Goal: Information Seeking & Learning: Learn about a topic

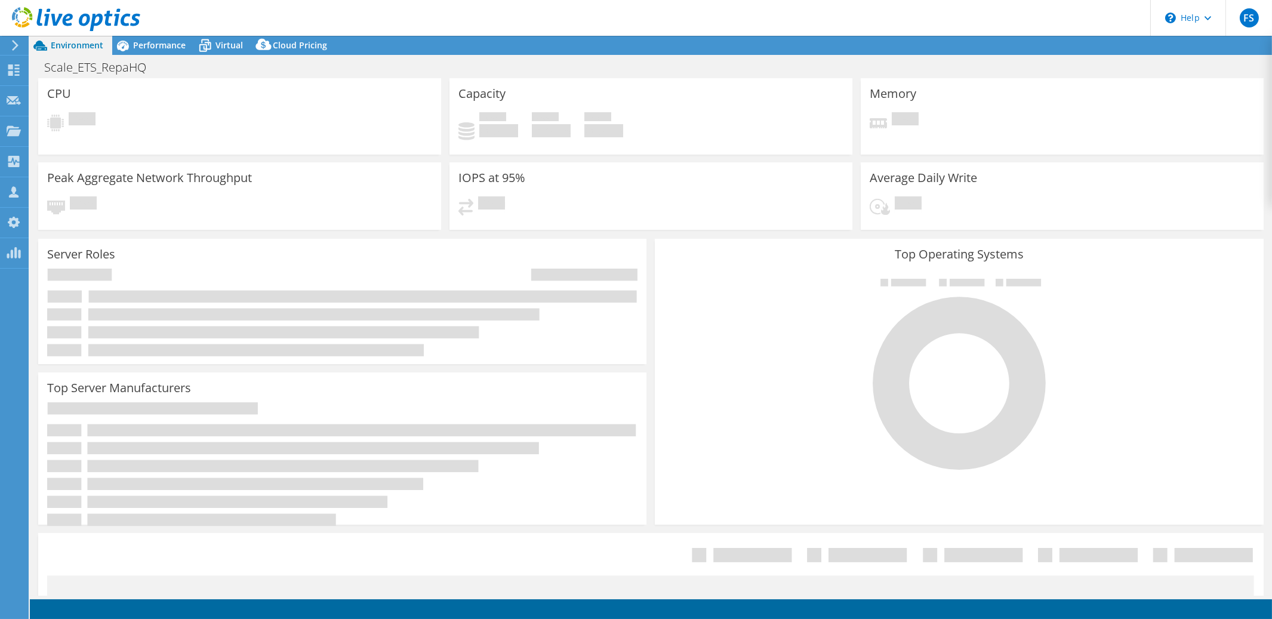
select select "USD"
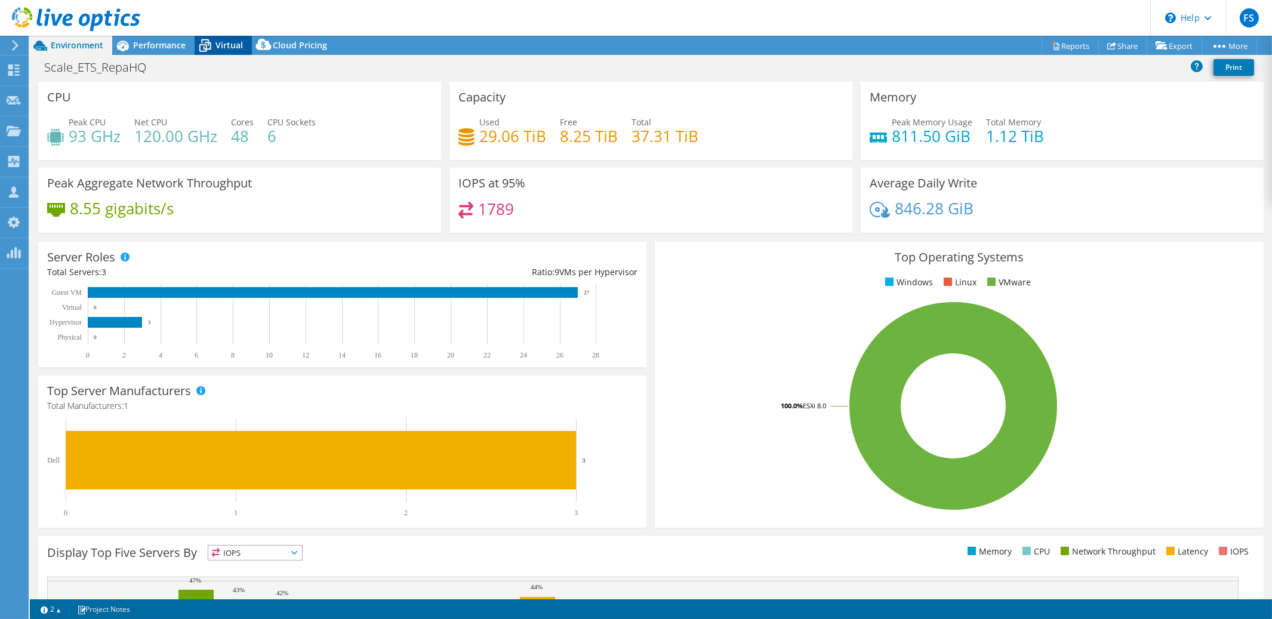
click at [227, 44] on span "Virtual" at bounding box center [229, 44] width 27 height 11
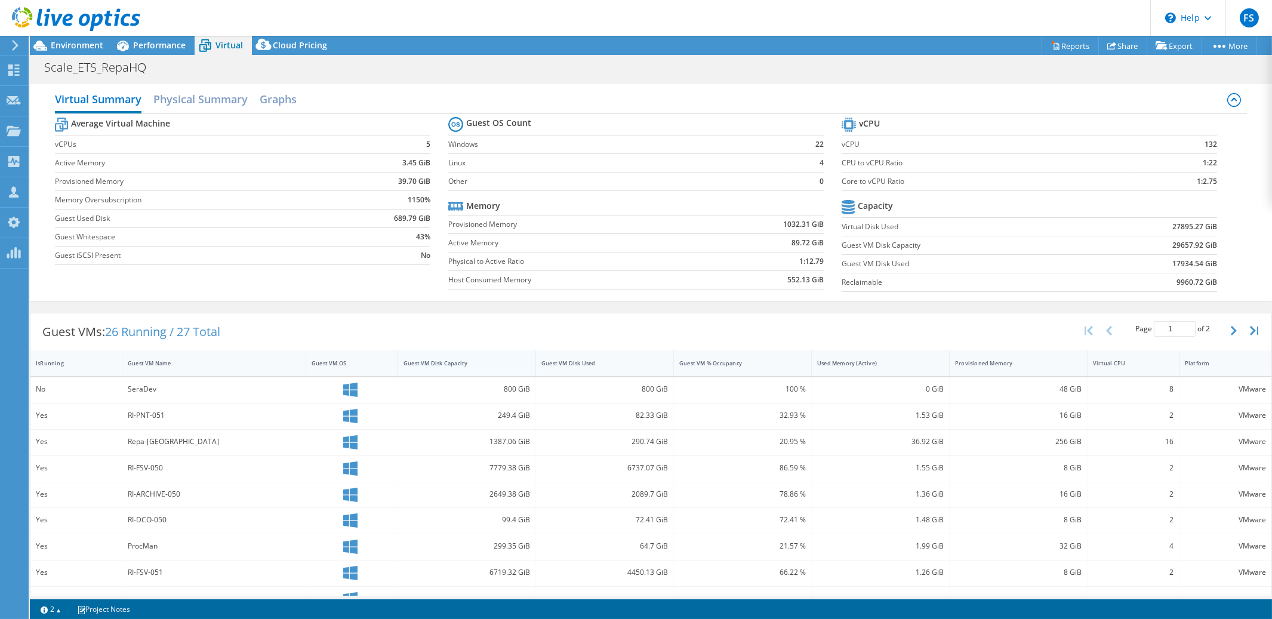
click at [479, 364] on div "Guest VM Disk Capacity" at bounding box center [460, 363] width 112 height 8
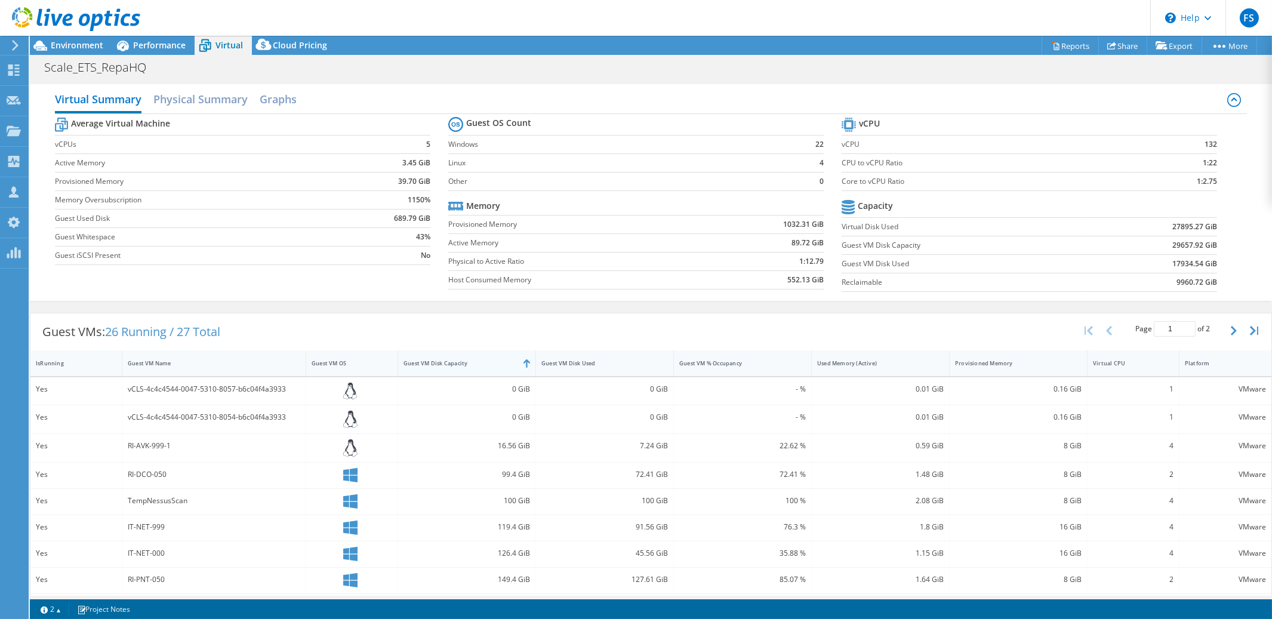
click at [479, 364] on div "Guest VM Disk Capacity" at bounding box center [460, 363] width 112 height 8
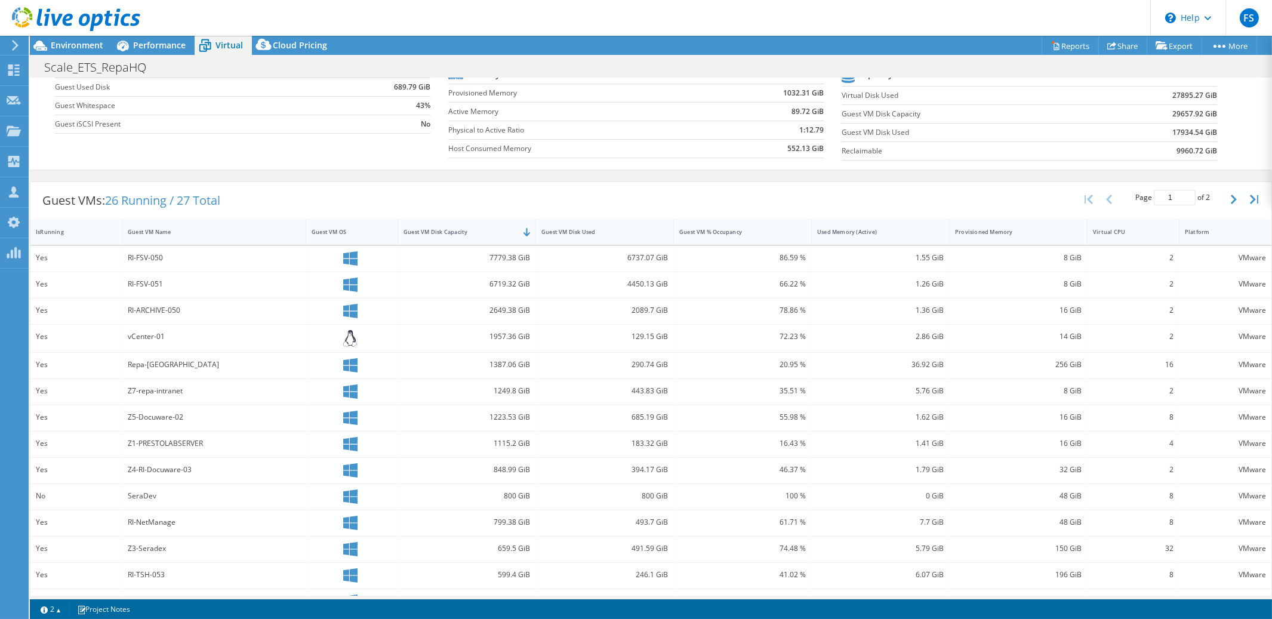
scroll to position [132, 0]
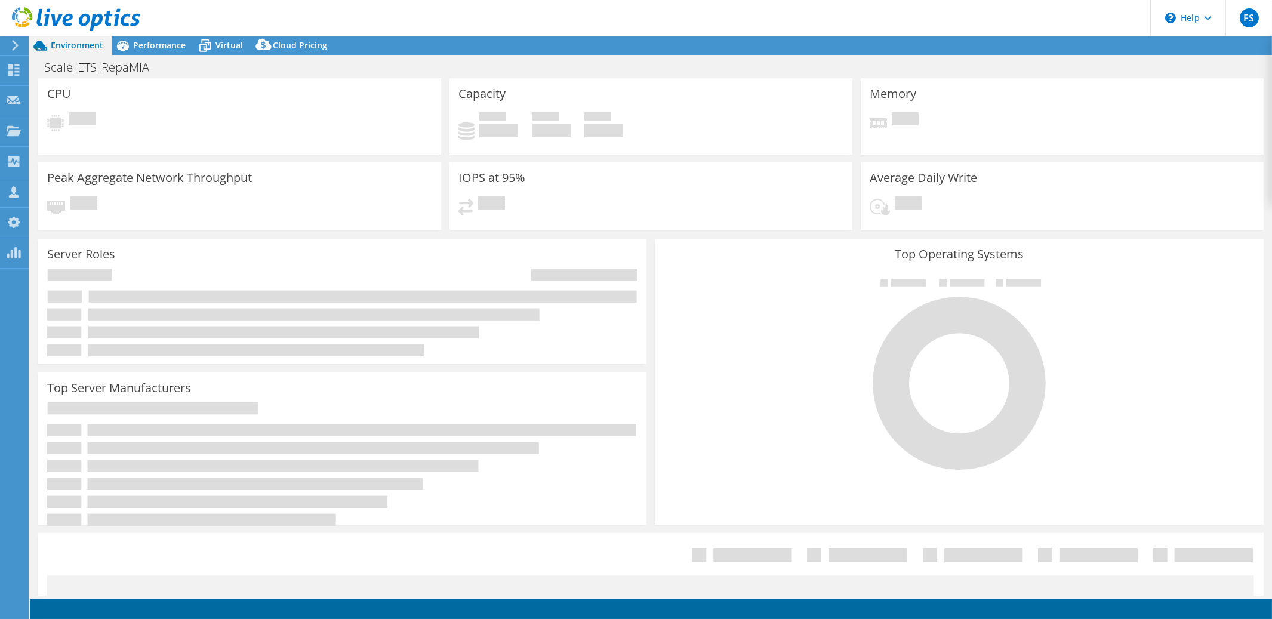
select select "USD"
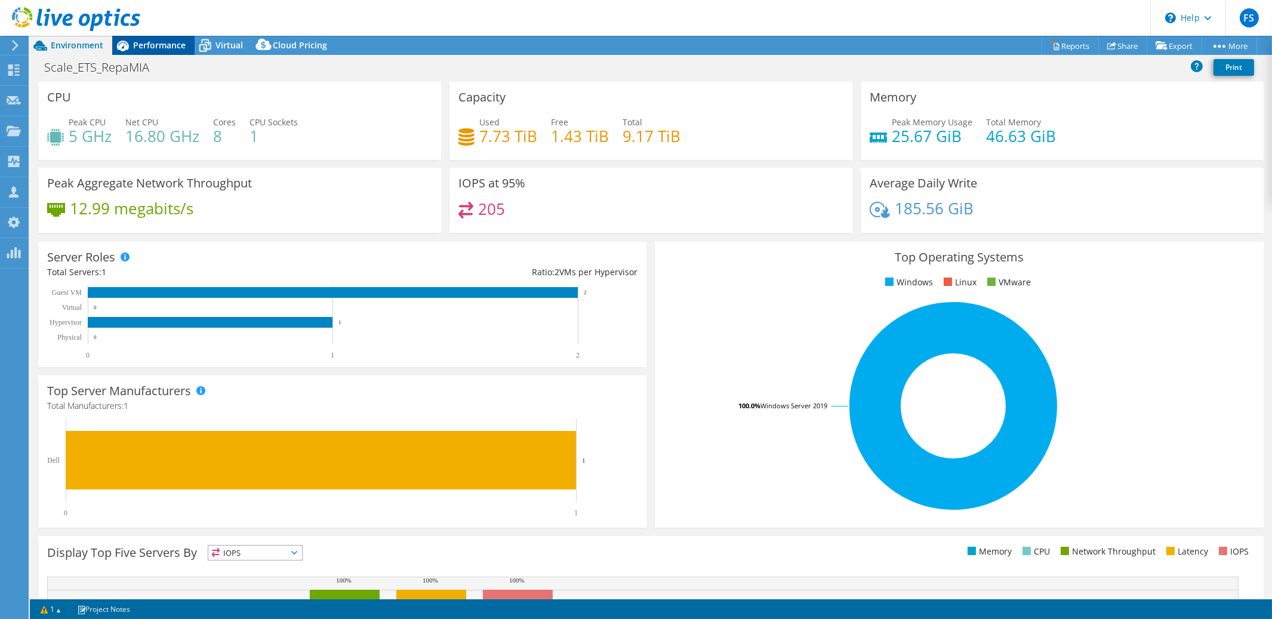
click at [165, 47] on span "Performance" at bounding box center [159, 44] width 53 height 11
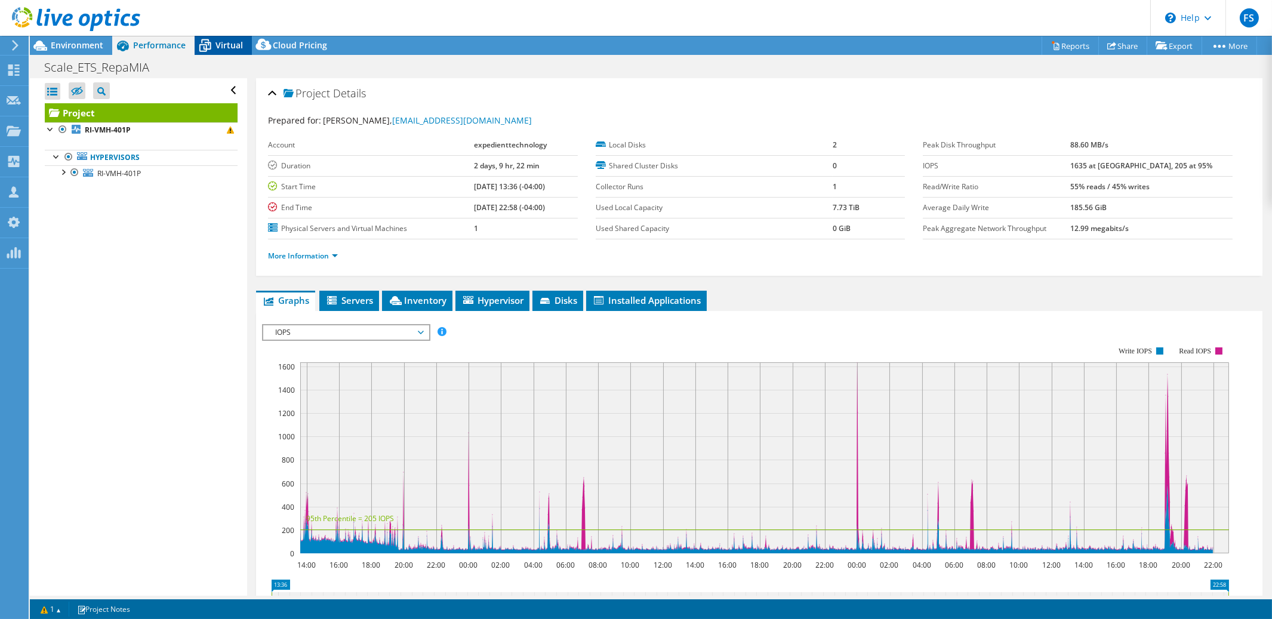
click at [226, 47] on span "Virtual" at bounding box center [229, 44] width 27 height 11
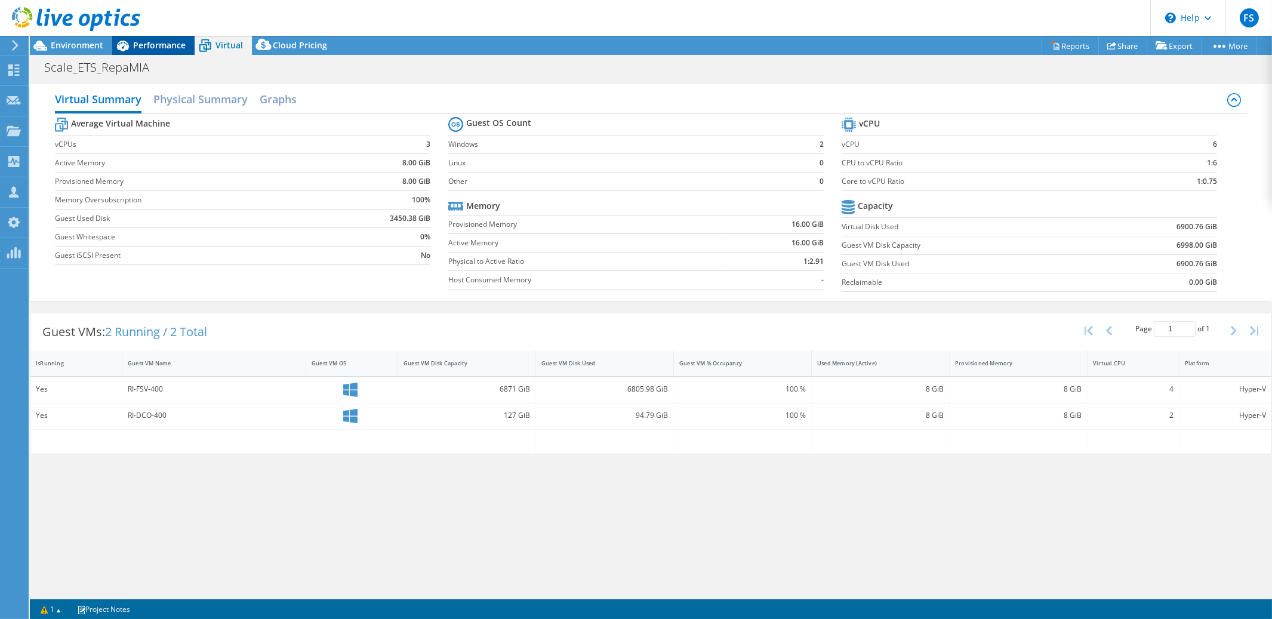
click at [152, 45] on span "Performance" at bounding box center [159, 44] width 53 height 11
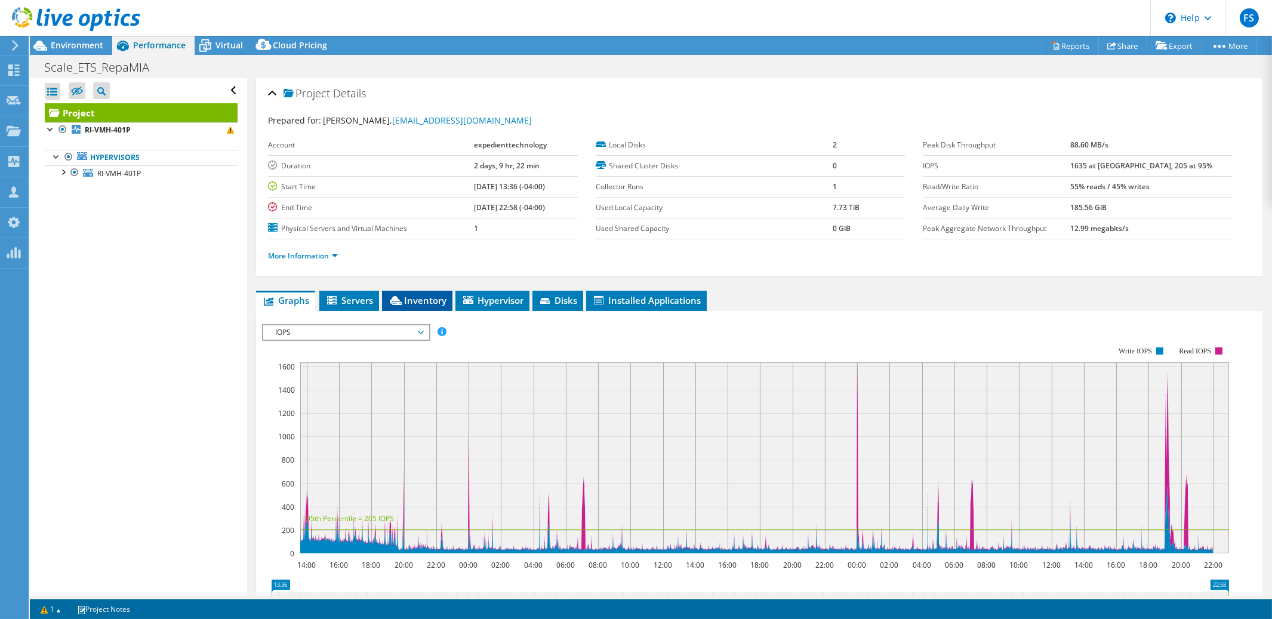
click at [422, 300] on span "Inventory" at bounding box center [417, 300] width 59 height 12
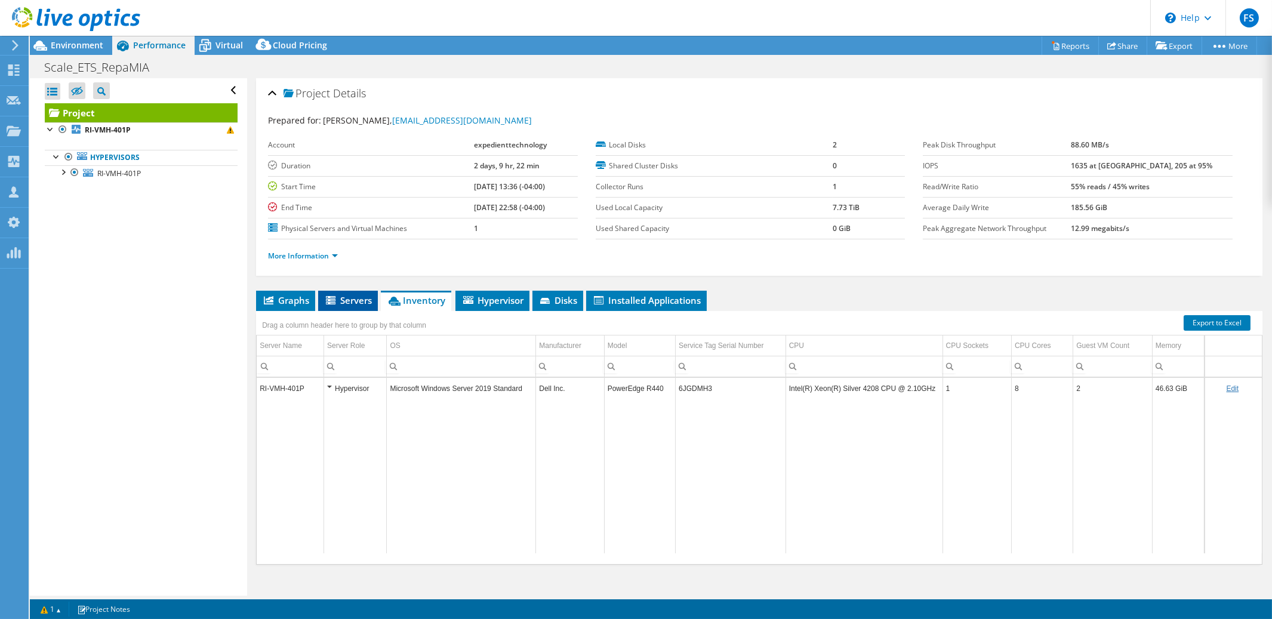
click at [353, 300] on span "Servers" at bounding box center [348, 300] width 48 height 12
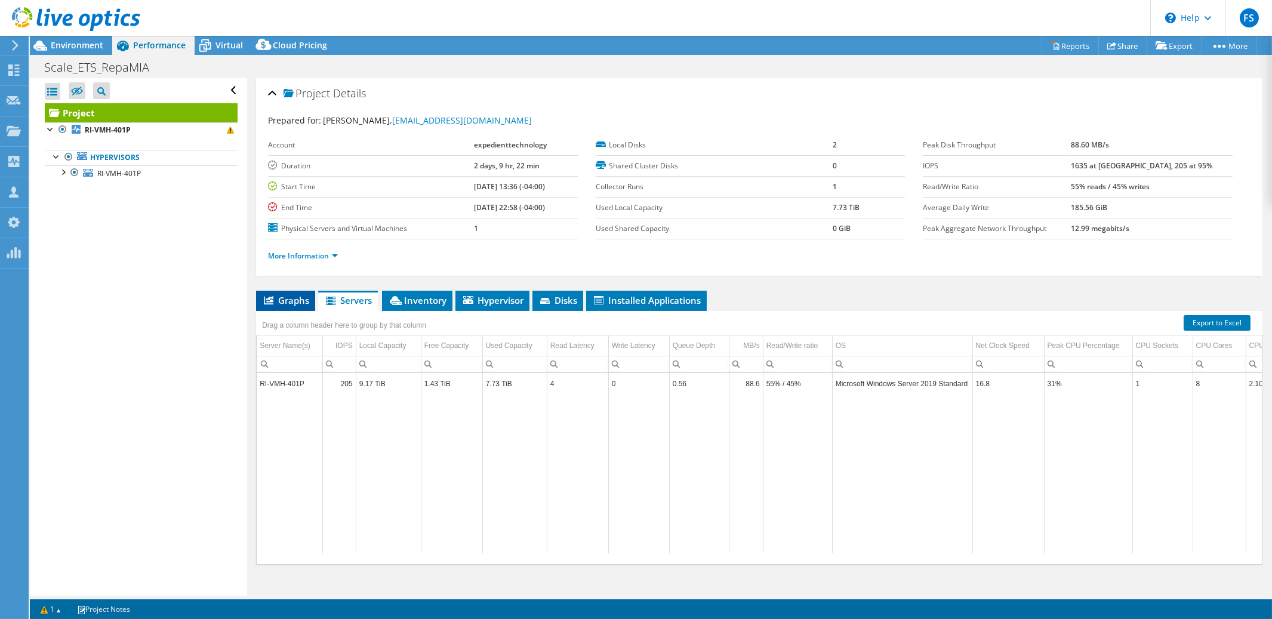
click at [294, 297] on span "Graphs" at bounding box center [285, 300] width 47 height 12
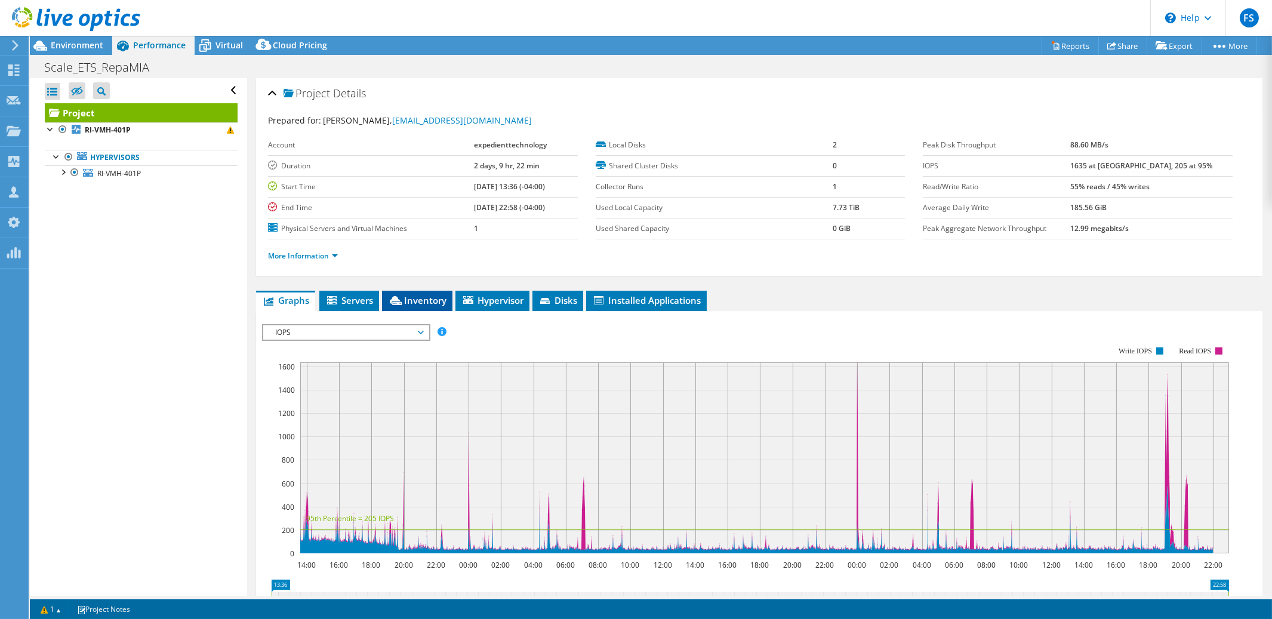
click at [411, 297] on span "Inventory" at bounding box center [417, 300] width 59 height 12
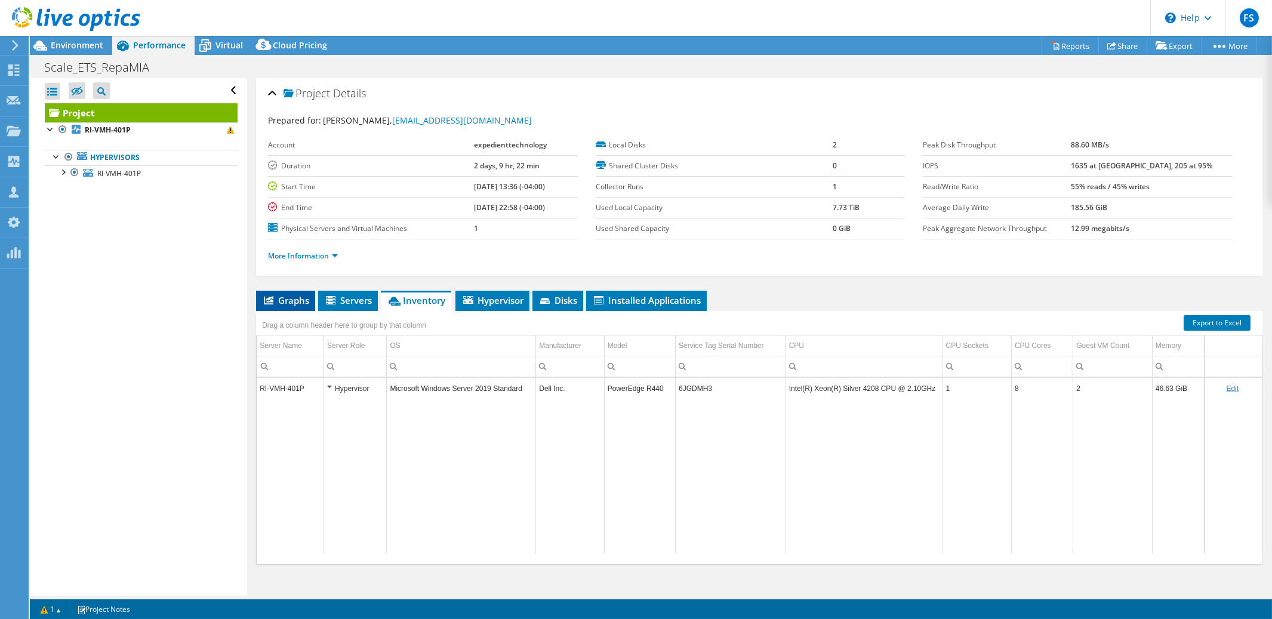
click at [303, 299] on span "Graphs" at bounding box center [285, 300] width 47 height 12
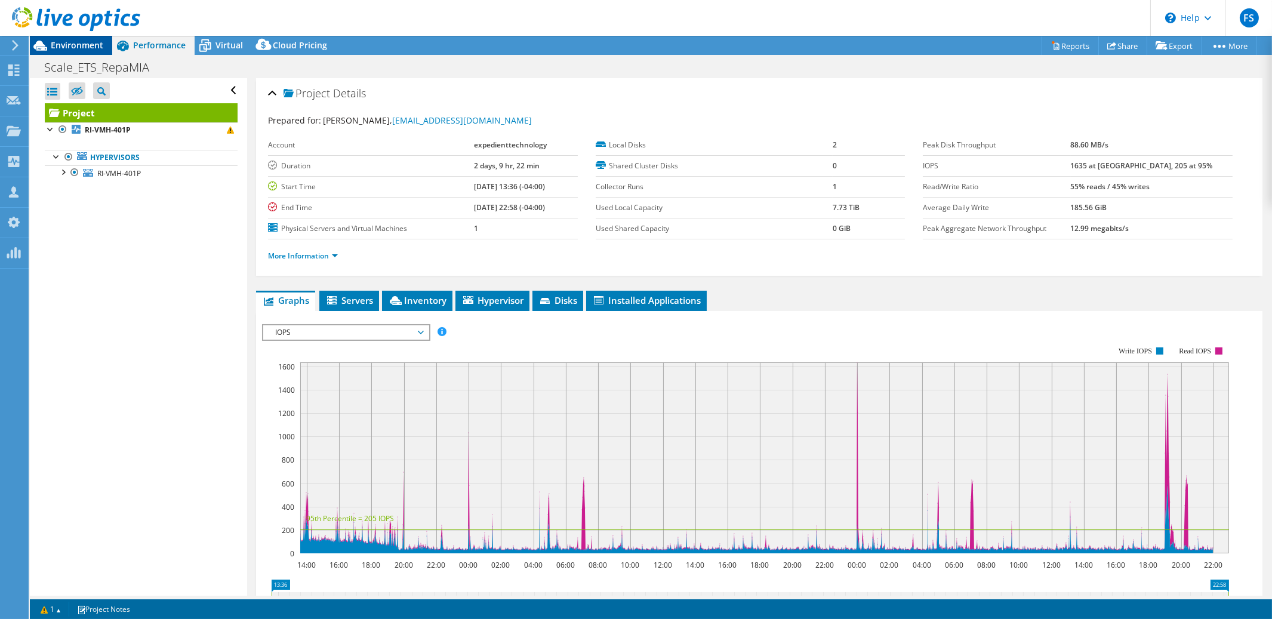
click at [83, 50] on span "Environment" at bounding box center [77, 44] width 53 height 11
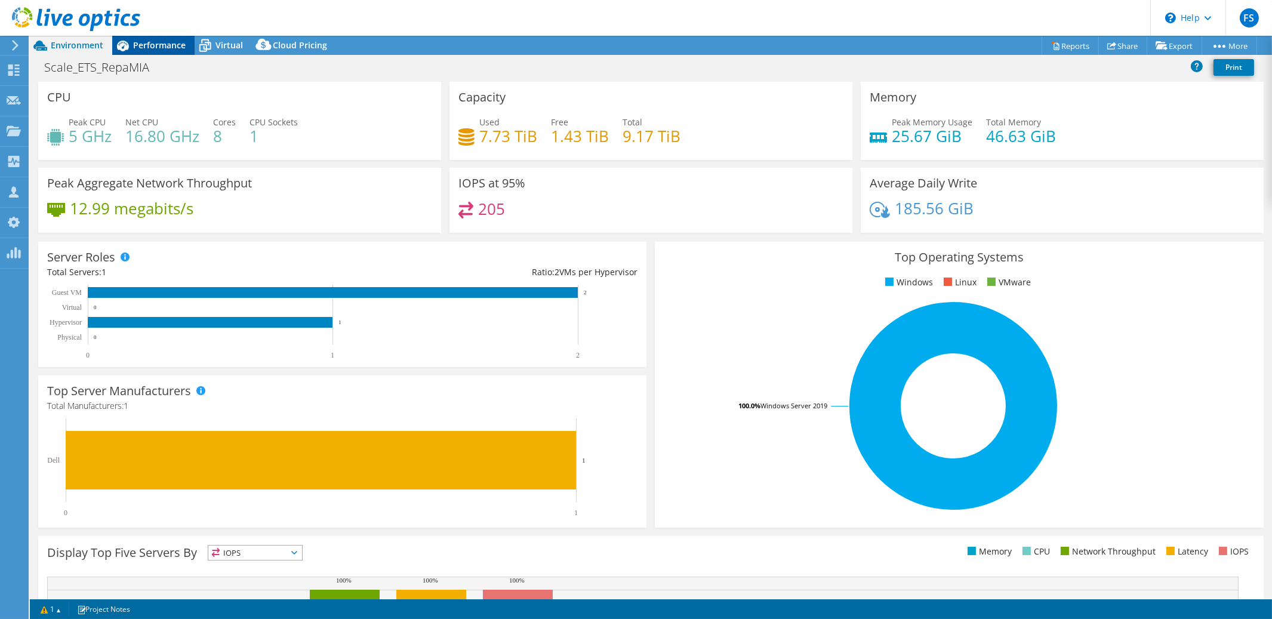
click at [158, 47] on span "Performance" at bounding box center [159, 44] width 53 height 11
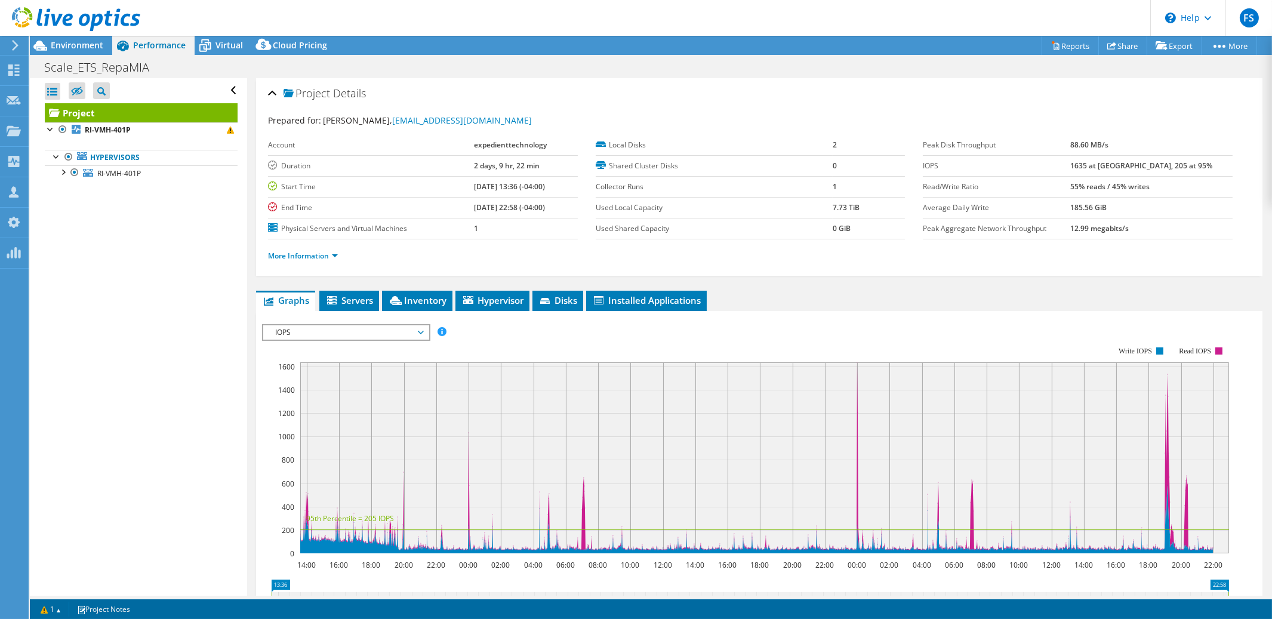
click at [420, 330] on span "IOPS" at bounding box center [345, 332] width 153 height 14
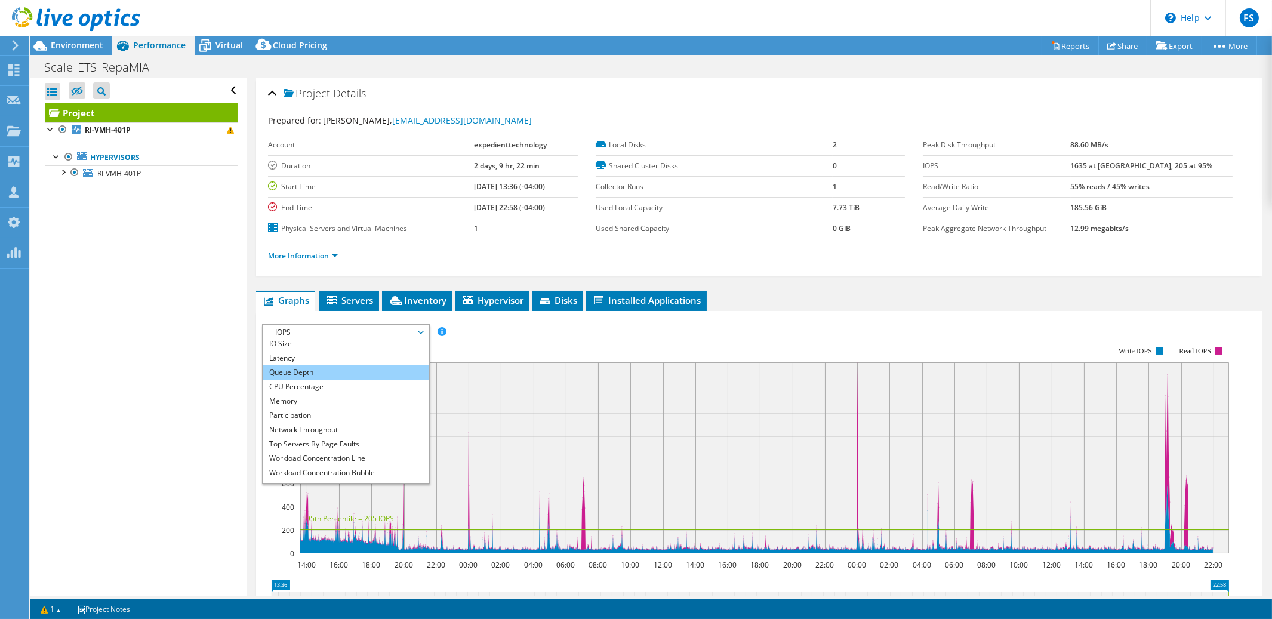
scroll to position [43, 0]
click at [336, 374] on li "CPU Percentage" at bounding box center [345, 375] width 165 height 14
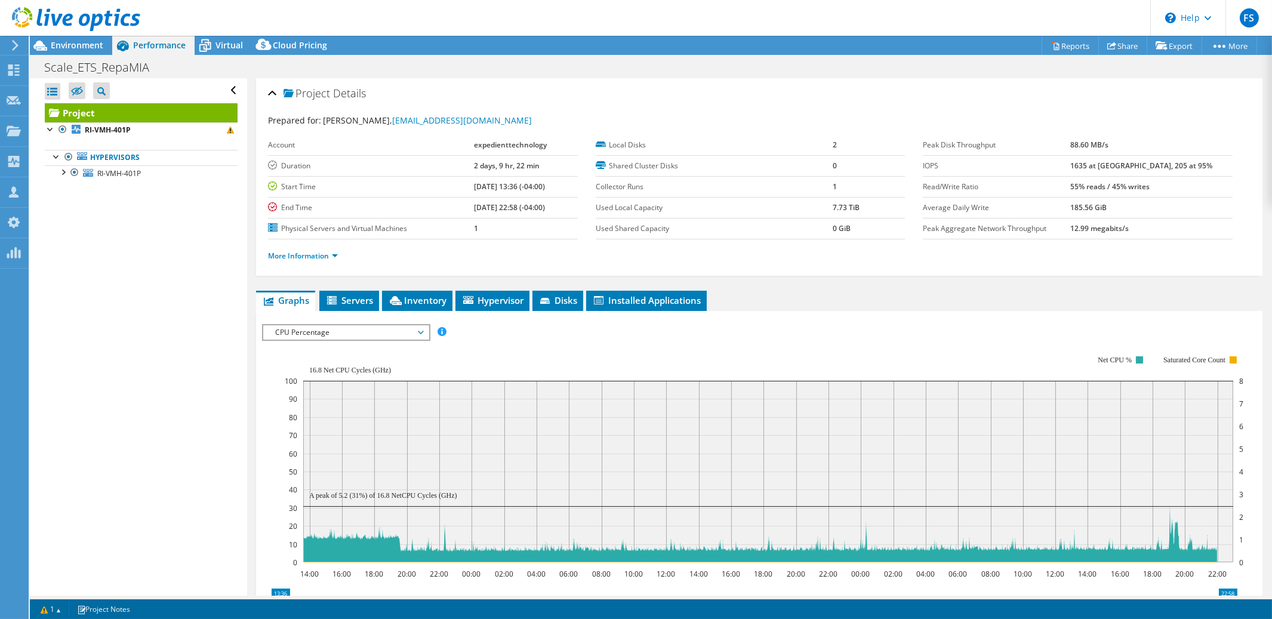
click at [421, 331] on span "CPU Percentage" at bounding box center [345, 332] width 153 height 14
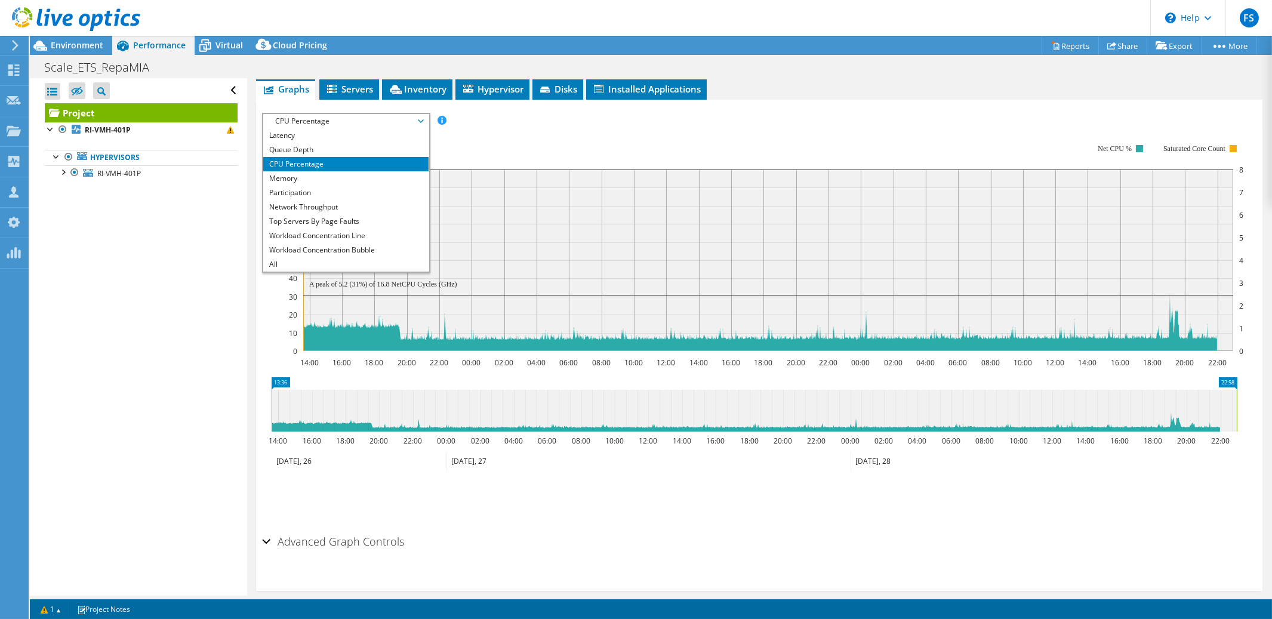
scroll to position [224, 0]
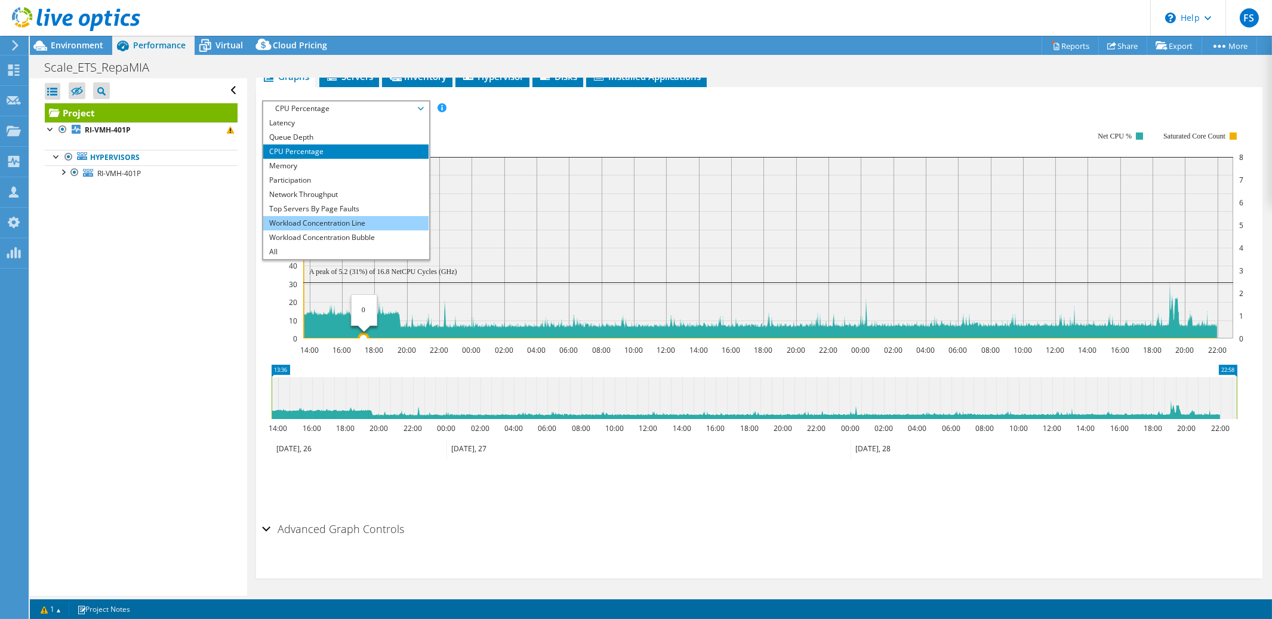
click at [345, 222] on li "Workload Concentration Line" at bounding box center [345, 223] width 165 height 14
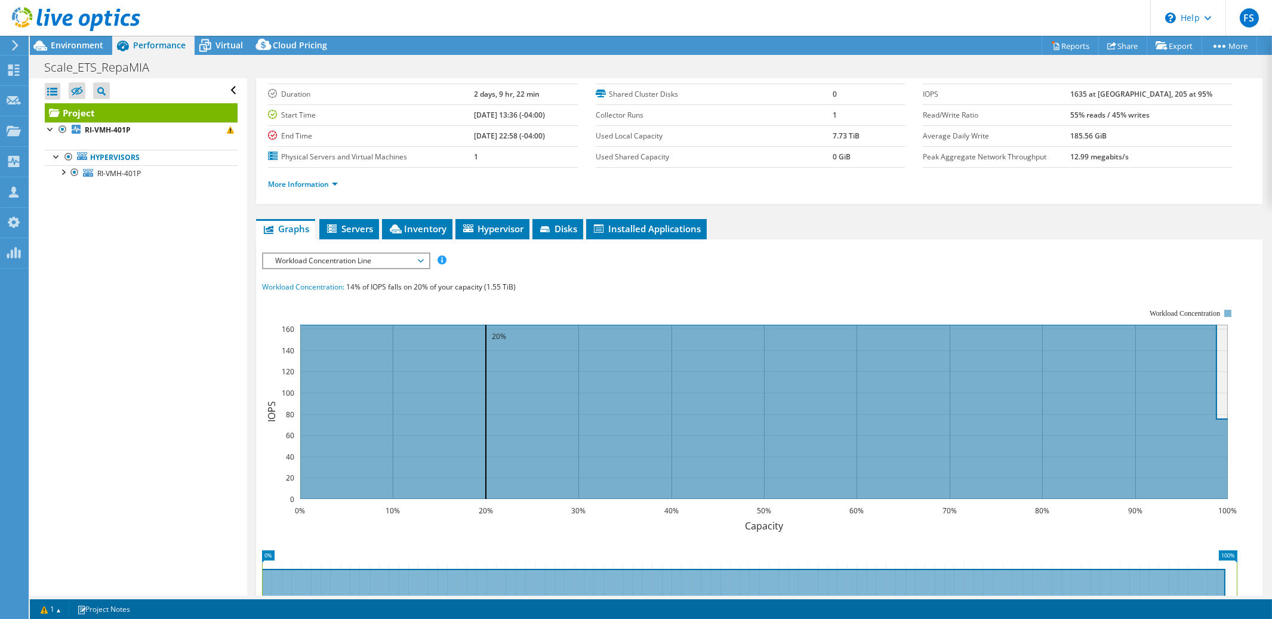
scroll to position [0, 0]
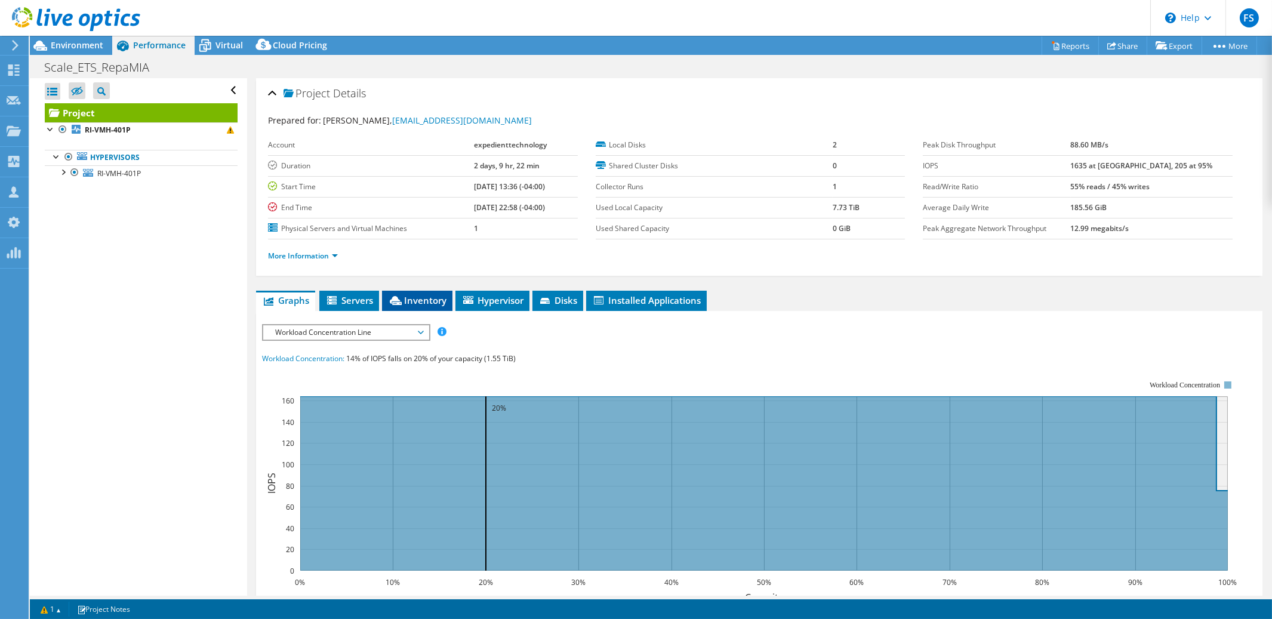
click at [423, 300] on span "Inventory" at bounding box center [417, 300] width 59 height 12
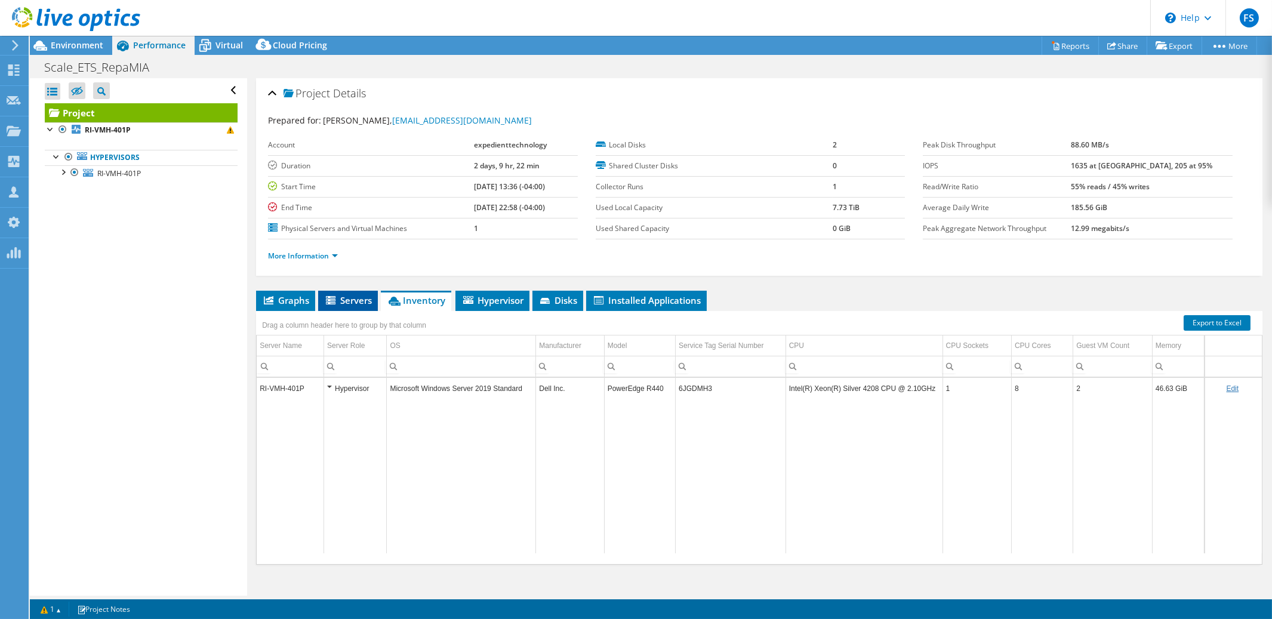
click at [347, 300] on span "Servers" at bounding box center [348, 300] width 48 height 12
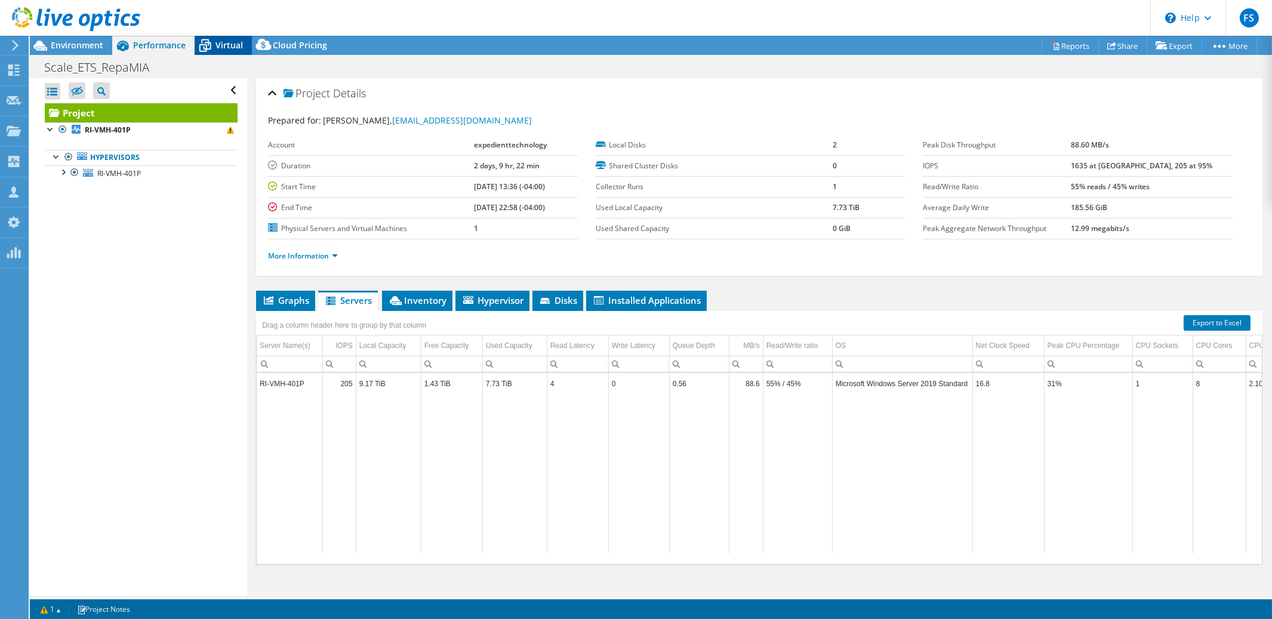
click at [226, 48] on span "Virtual" at bounding box center [229, 44] width 27 height 11
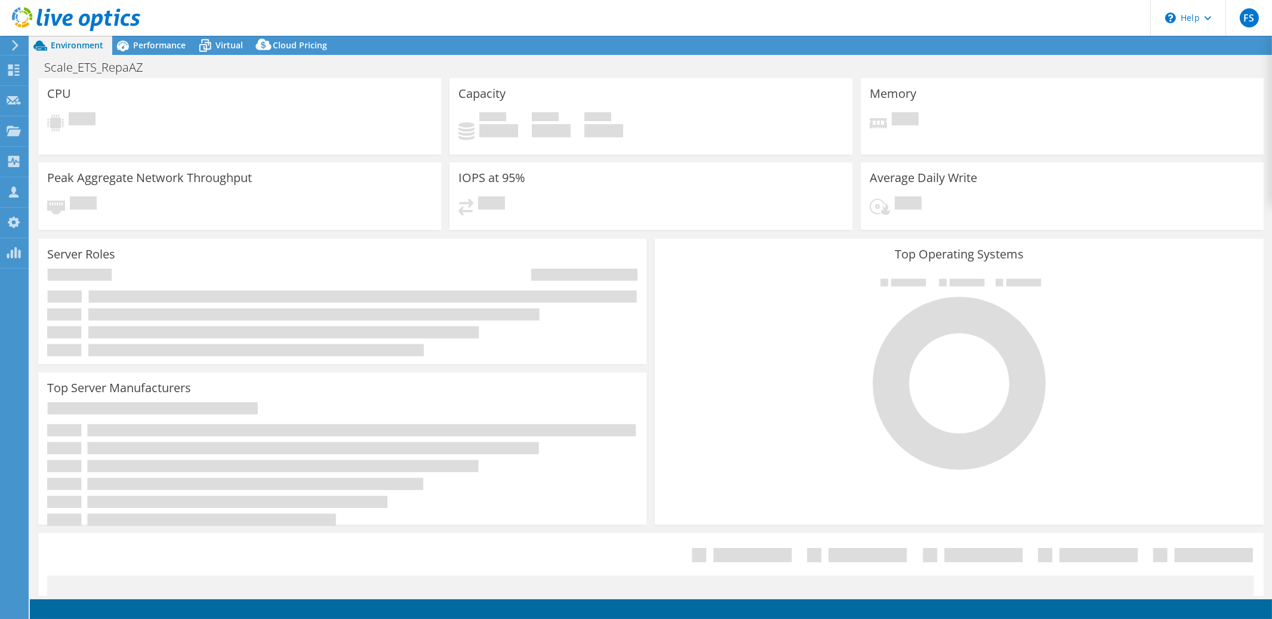
select select "USD"
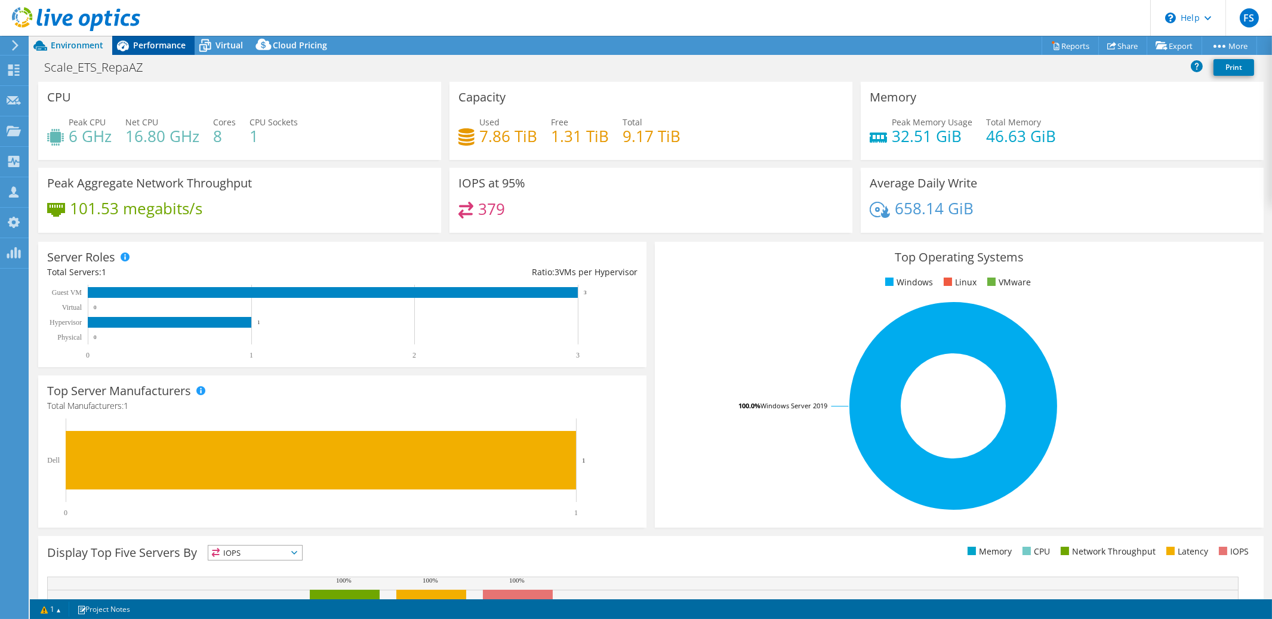
click at [161, 51] on div "Performance" at bounding box center [153, 45] width 82 height 19
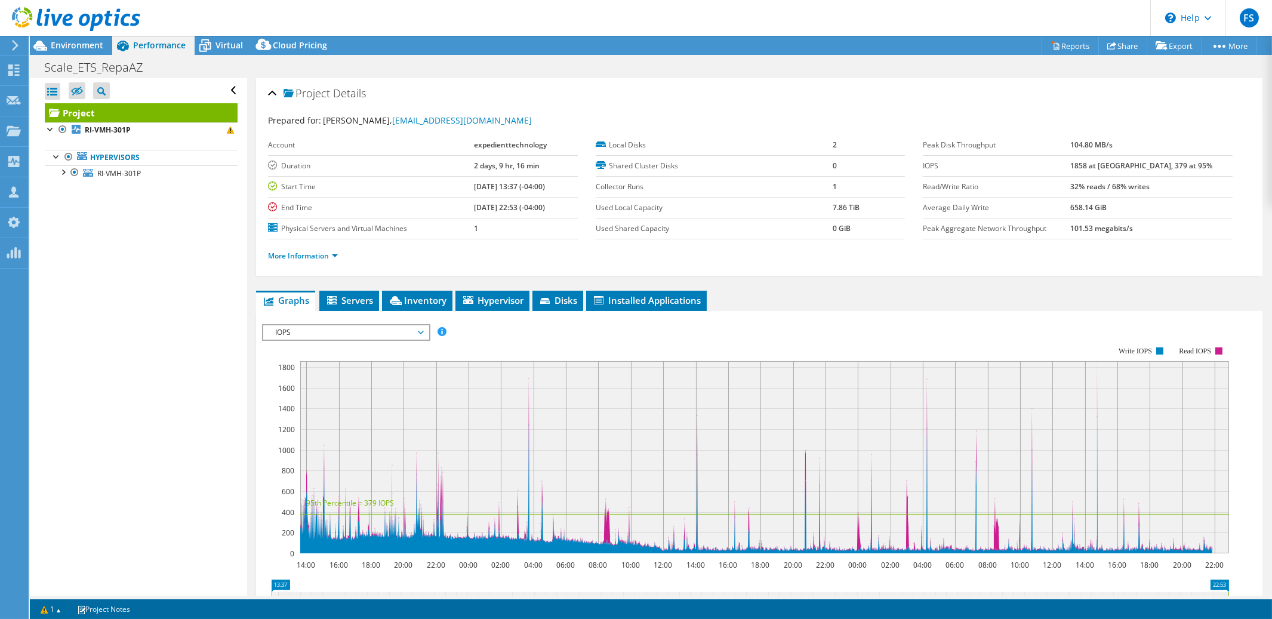
click at [419, 334] on span "IOPS" at bounding box center [345, 332] width 153 height 14
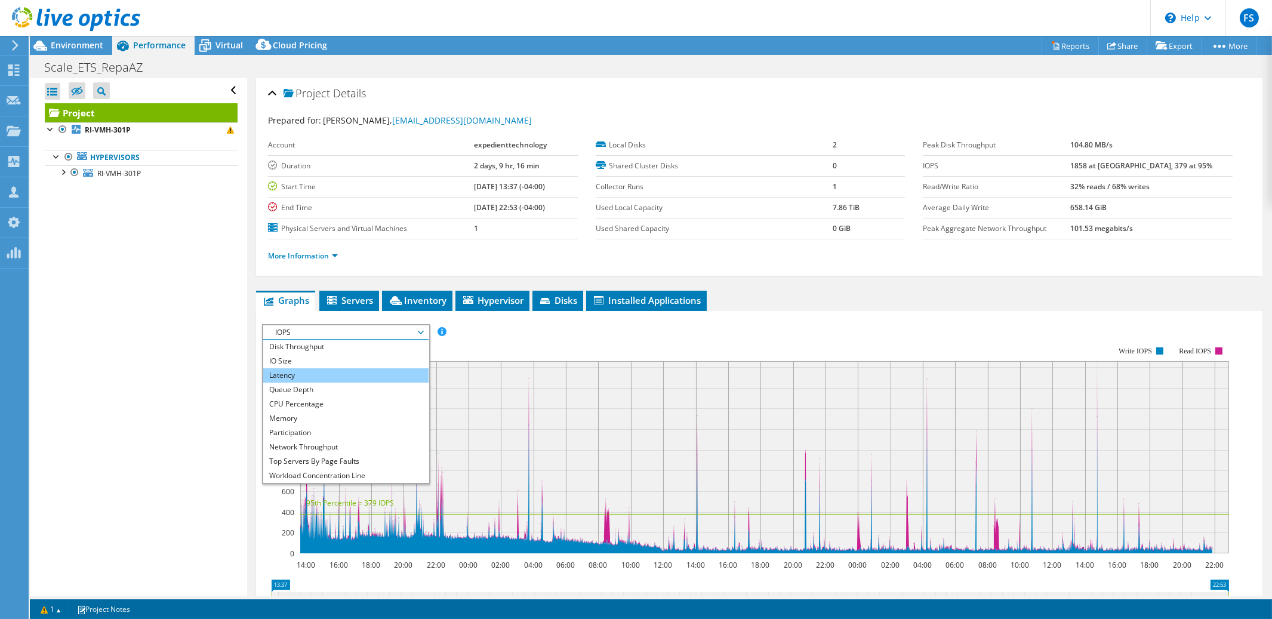
scroll to position [12, 0]
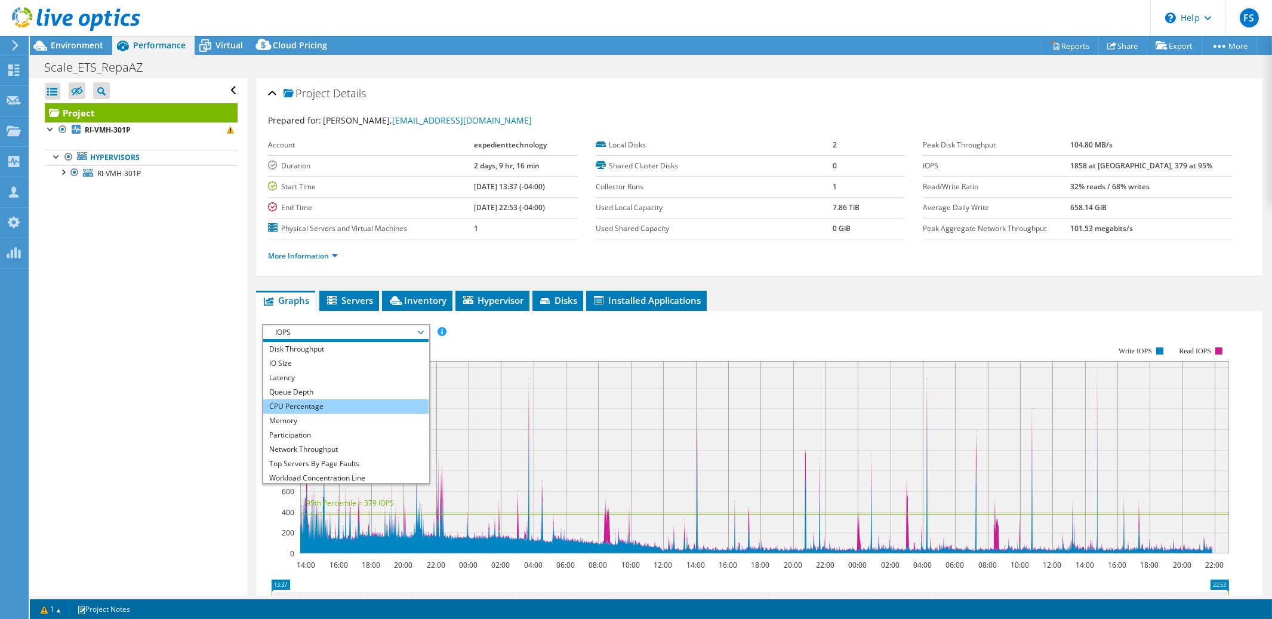
click at [374, 399] on li "CPU Percentage" at bounding box center [345, 406] width 165 height 14
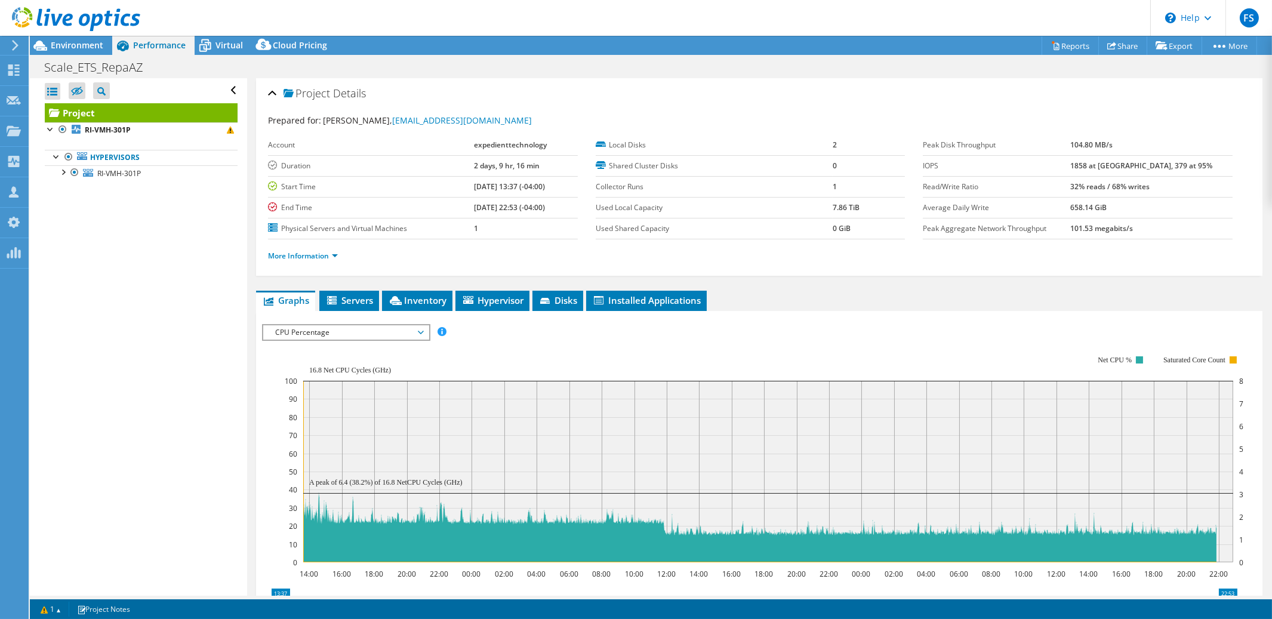
click at [421, 331] on span "CPU Percentage" at bounding box center [345, 332] width 153 height 14
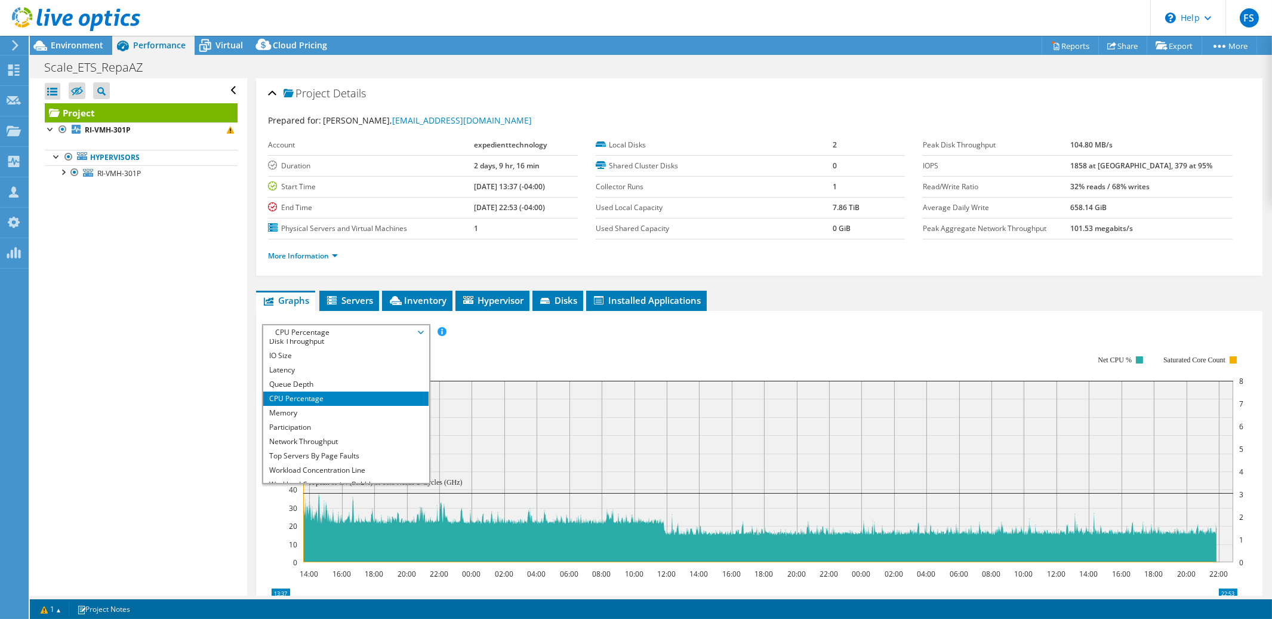
scroll to position [43, 0]
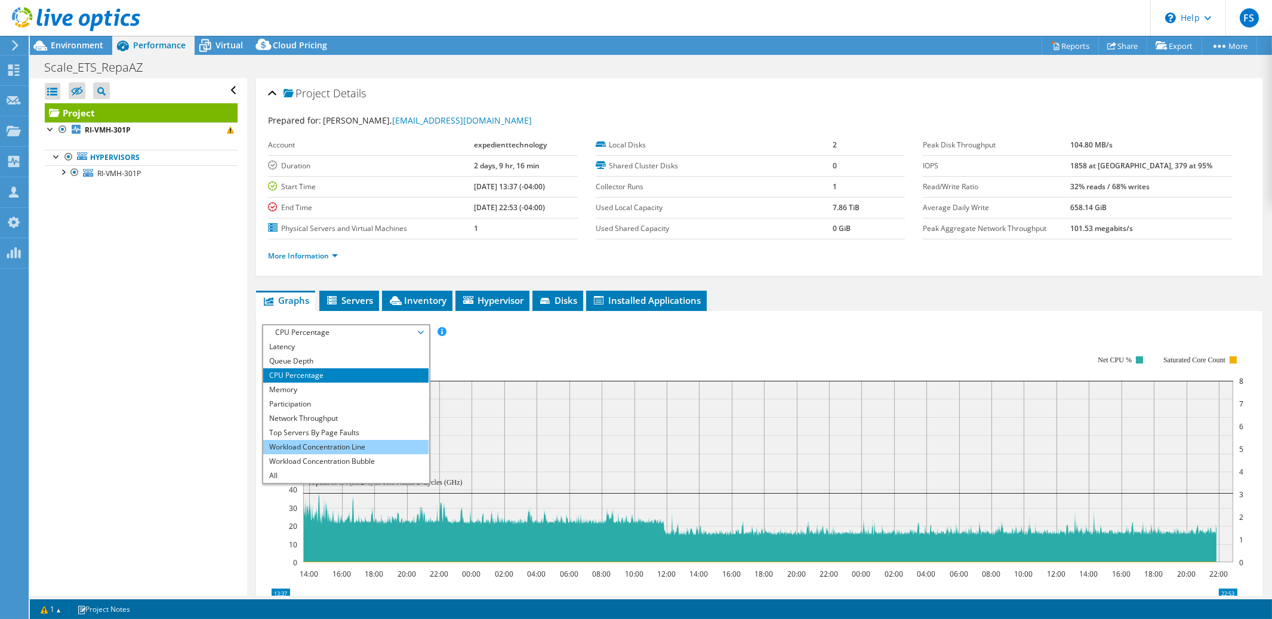
click at [357, 446] on li "Workload Concentration Line" at bounding box center [345, 447] width 165 height 14
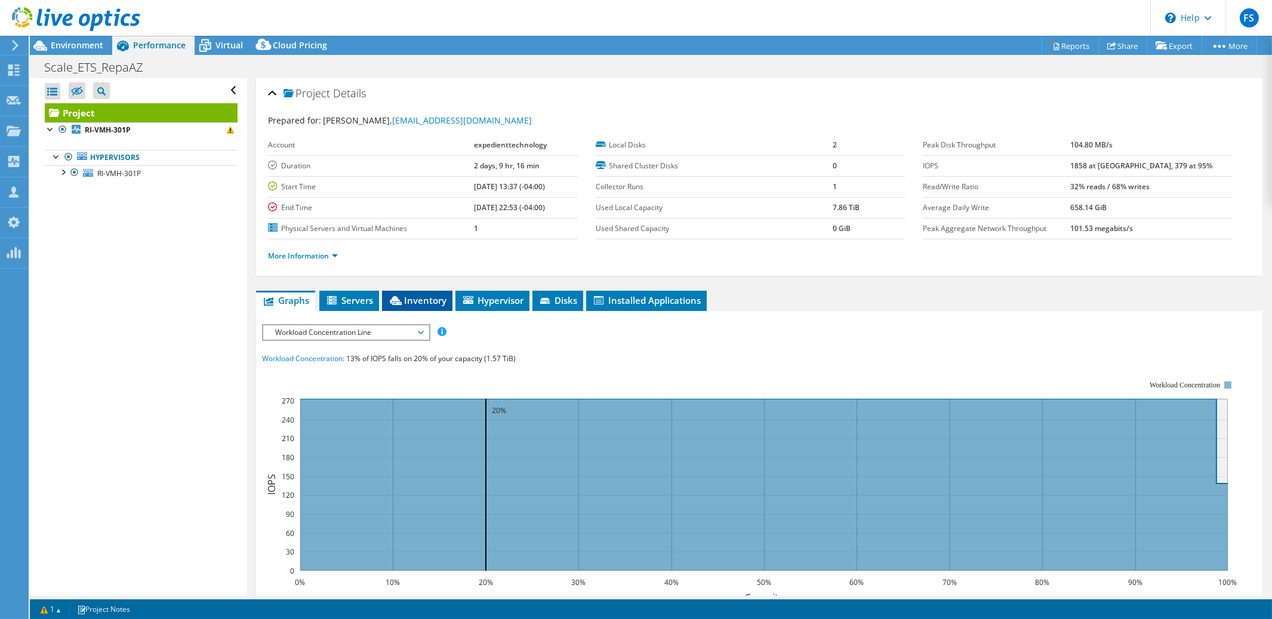
click at [420, 300] on span "Inventory" at bounding box center [417, 300] width 59 height 12
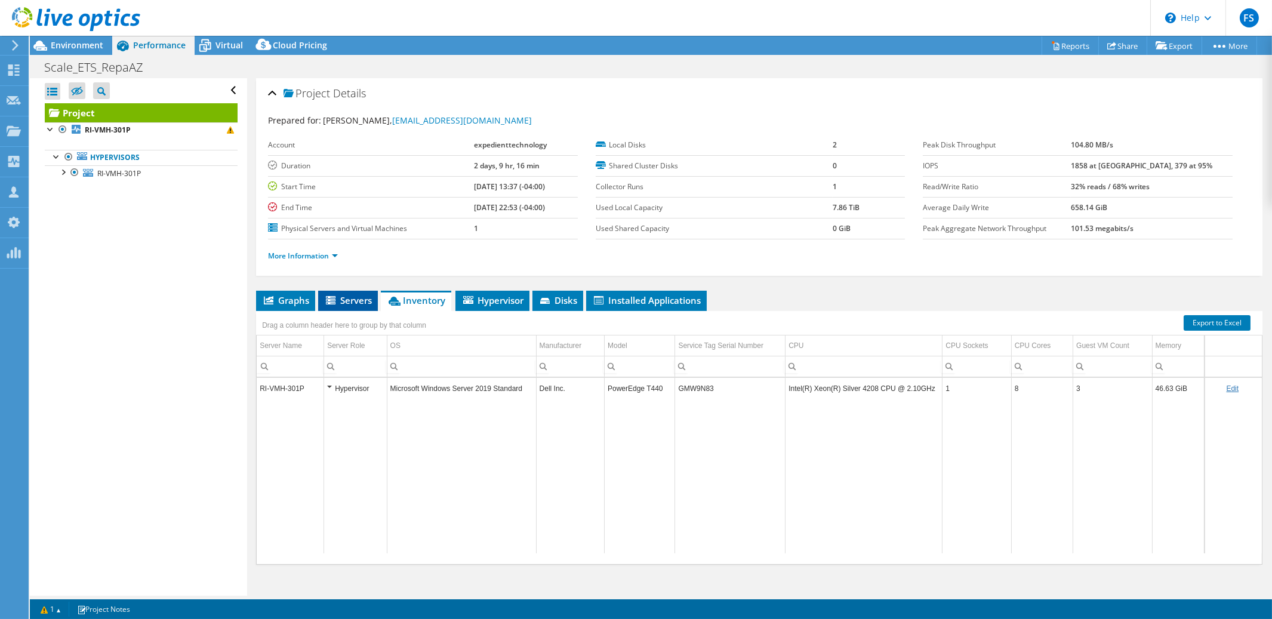
click at [349, 302] on span "Servers" at bounding box center [348, 300] width 48 height 12
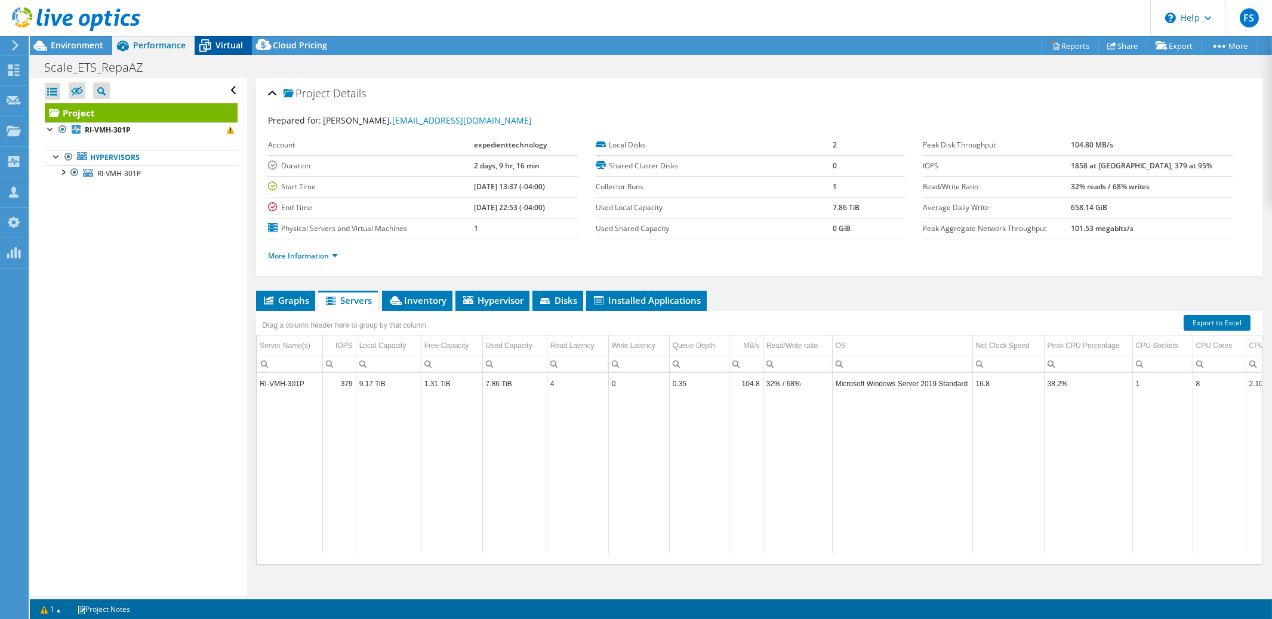
click at [223, 48] on span "Virtual" at bounding box center [229, 44] width 27 height 11
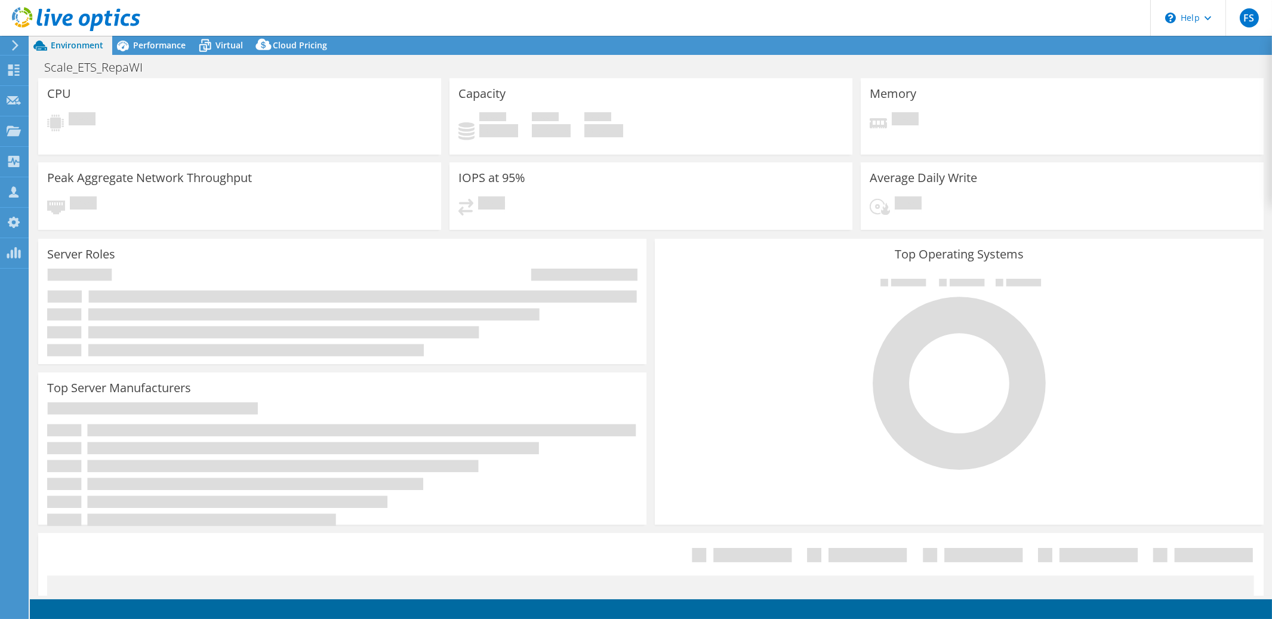
select select "USD"
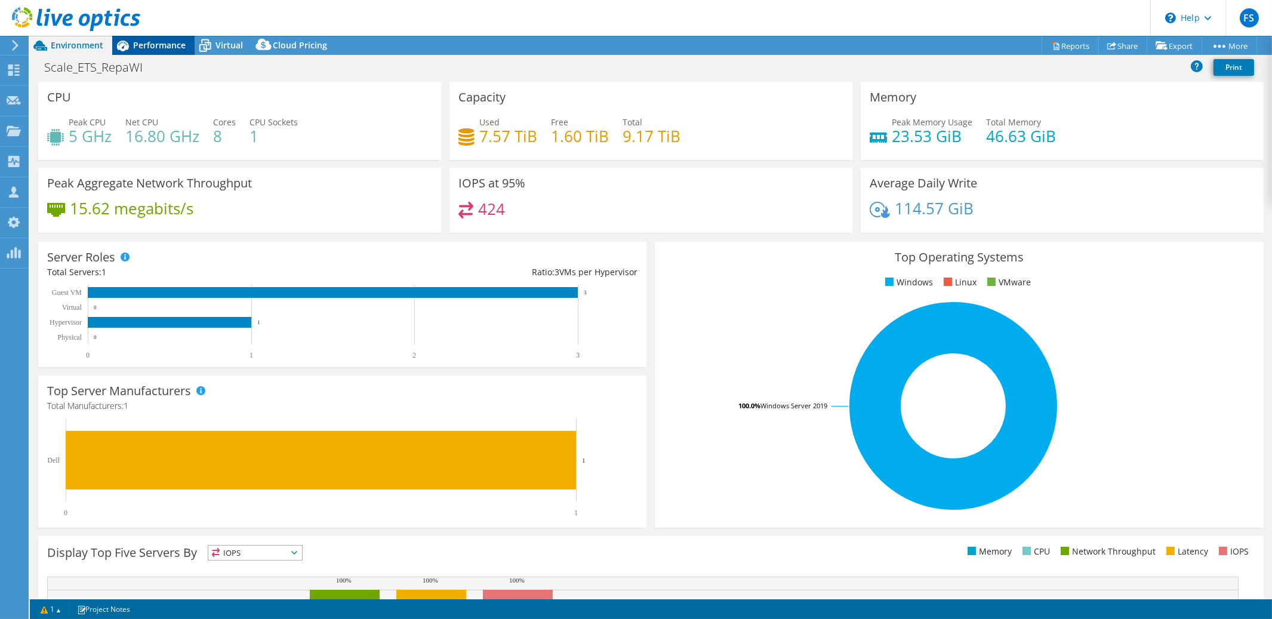
click at [158, 46] on span "Performance" at bounding box center [159, 44] width 53 height 11
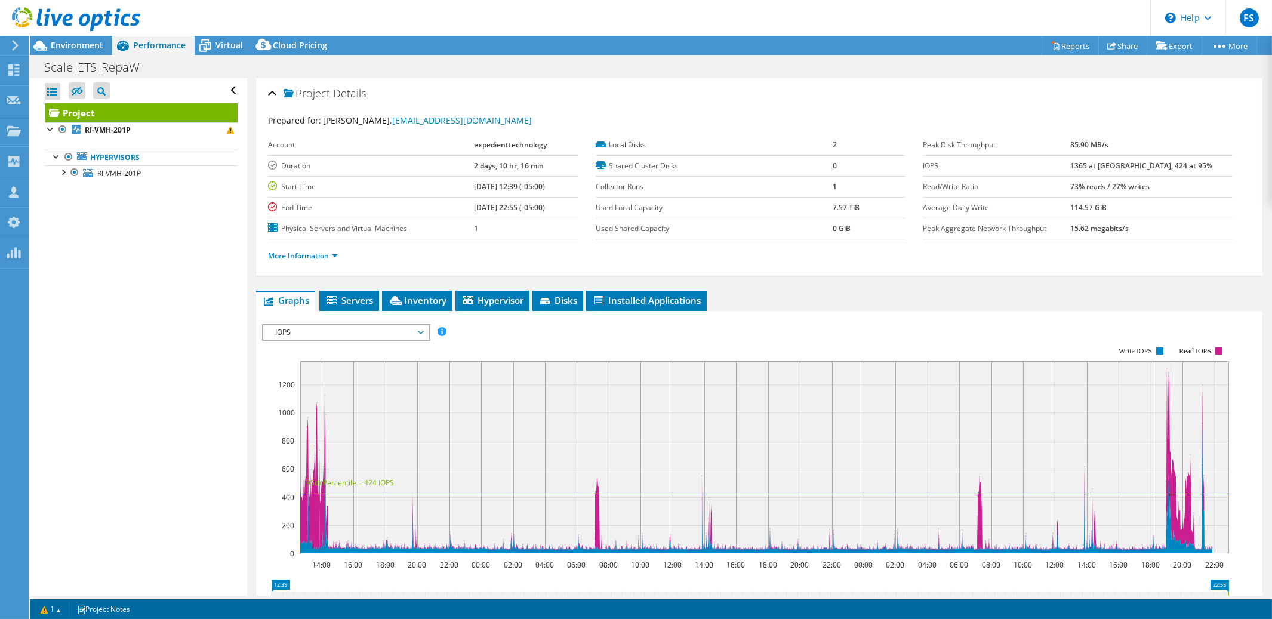
click at [418, 330] on span "IOPS" at bounding box center [345, 332] width 153 height 14
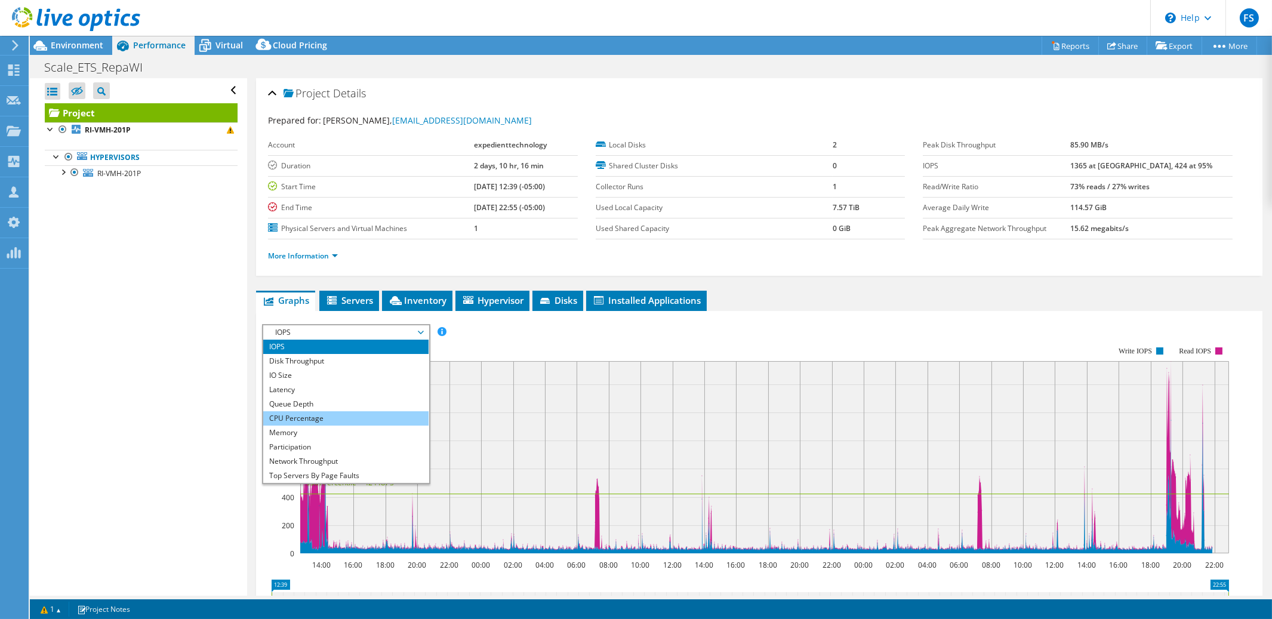
click at [348, 414] on li "CPU Percentage" at bounding box center [345, 418] width 165 height 14
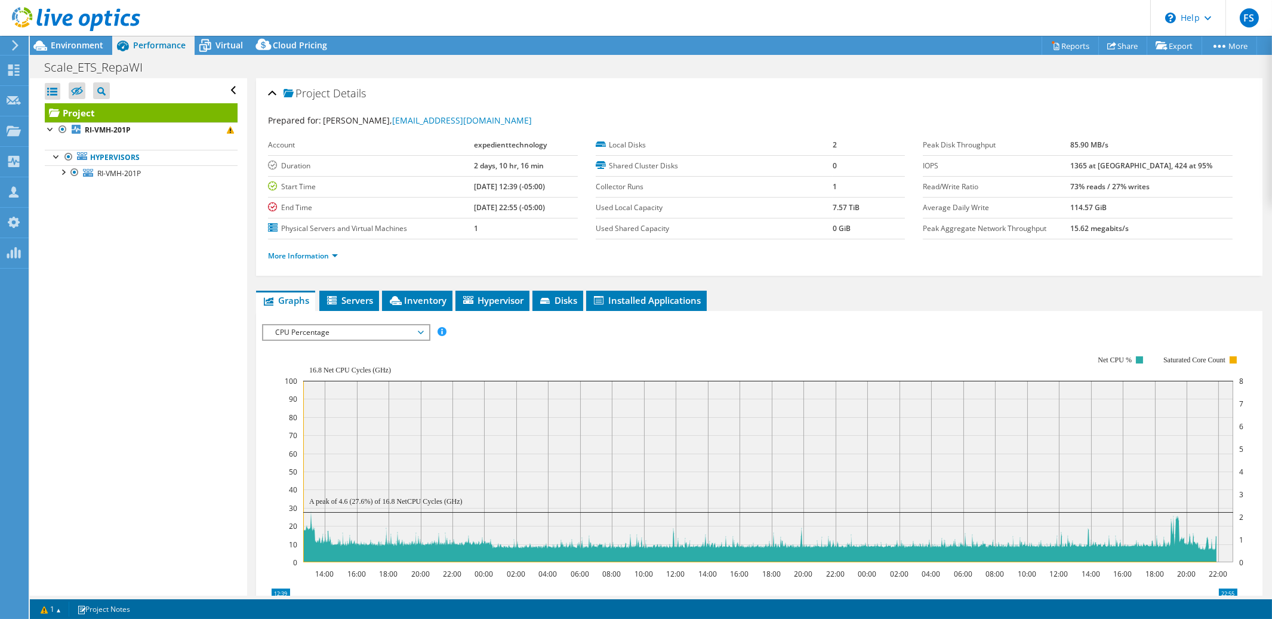
click at [420, 330] on span "CPU Percentage" at bounding box center [345, 332] width 153 height 14
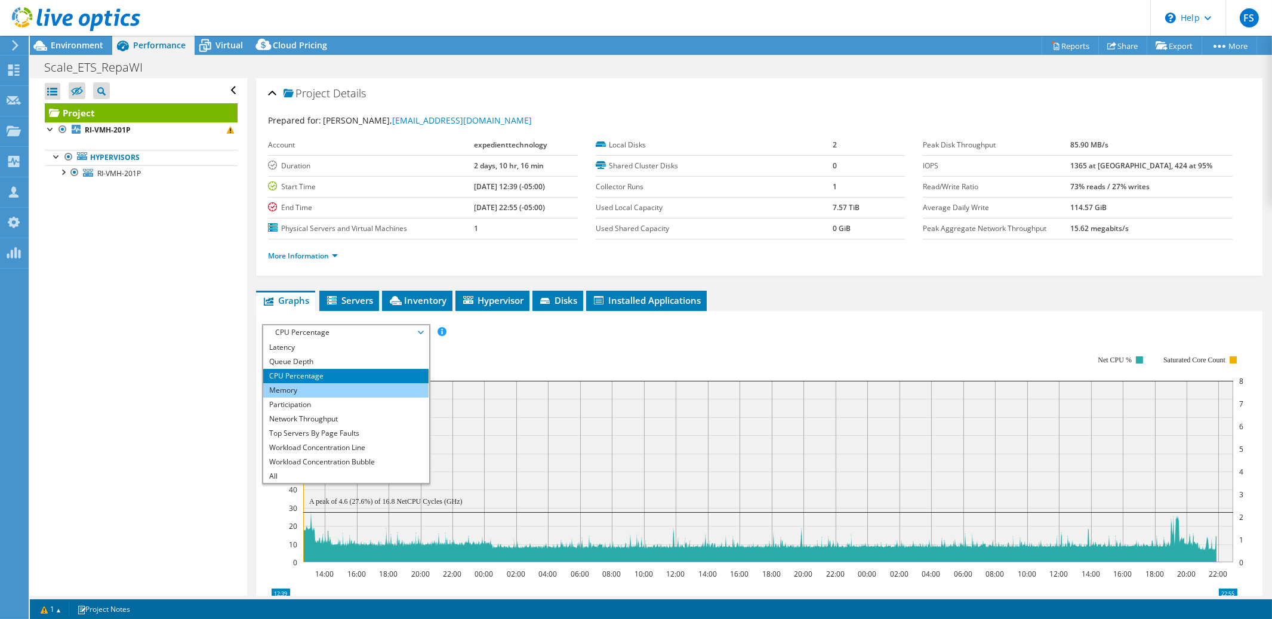
scroll to position [43, 0]
click at [330, 445] on li "Workload Concentration Line" at bounding box center [345, 447] width 165 height 14
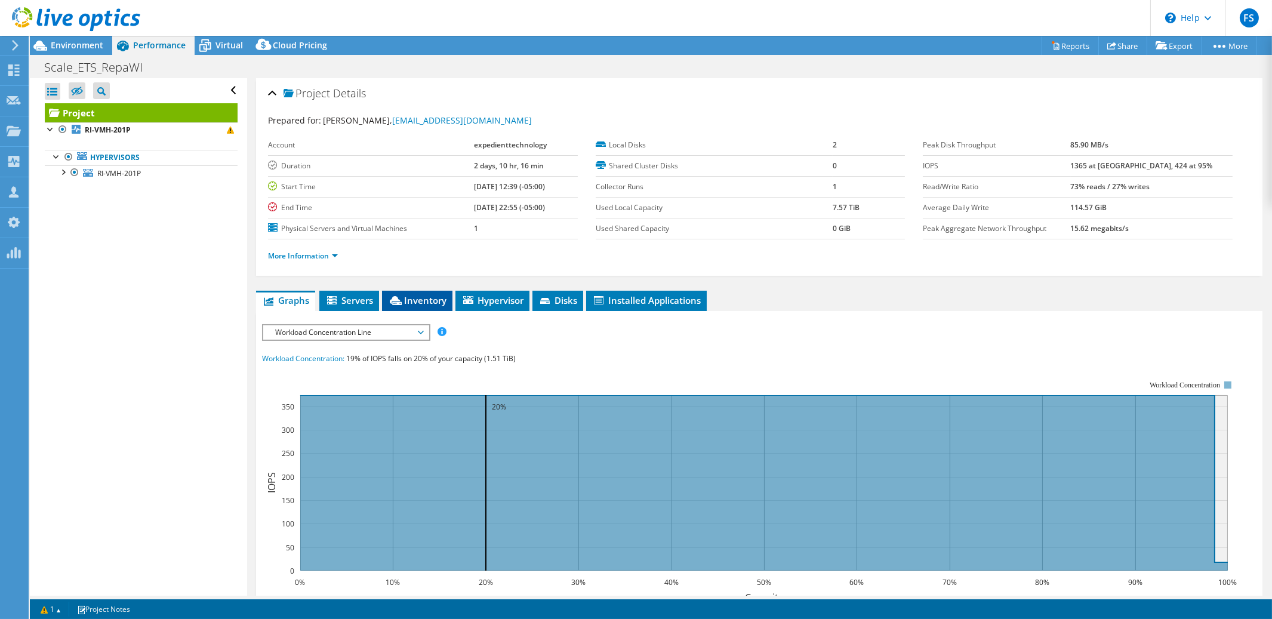
click at [422, 300] on span "Inventory" at bounding box center [417, 300] width 59 height 12
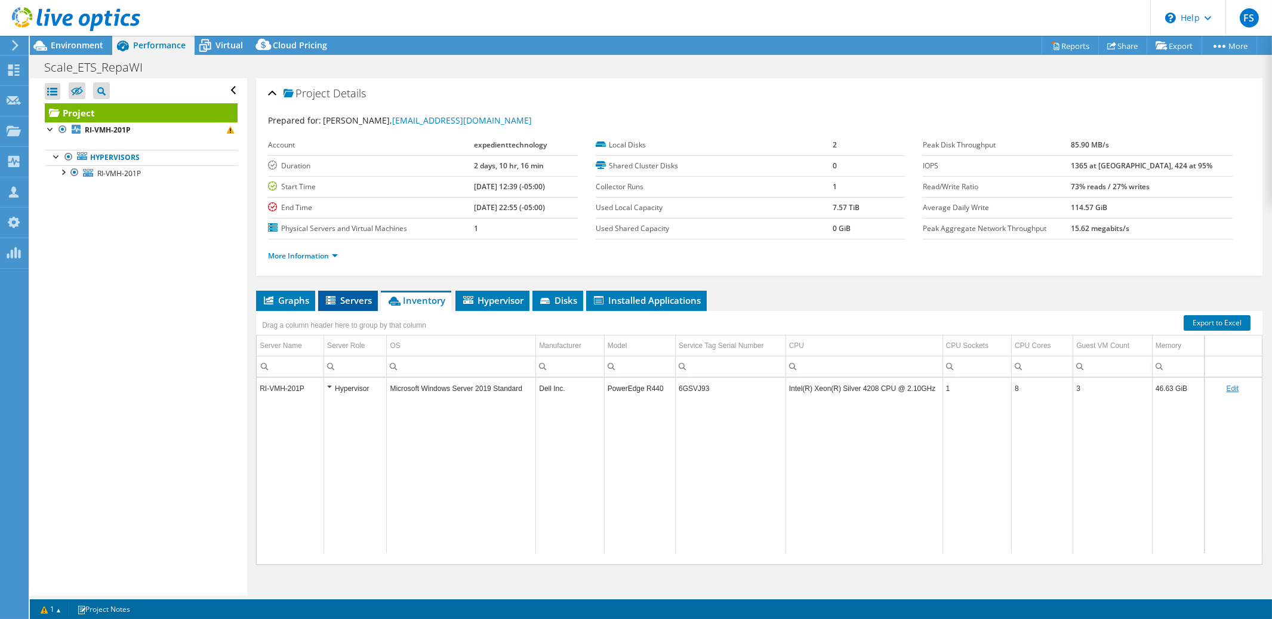
click at [353, 298] on span "Servers" at bounding box center [348, 300] width 48 height 12
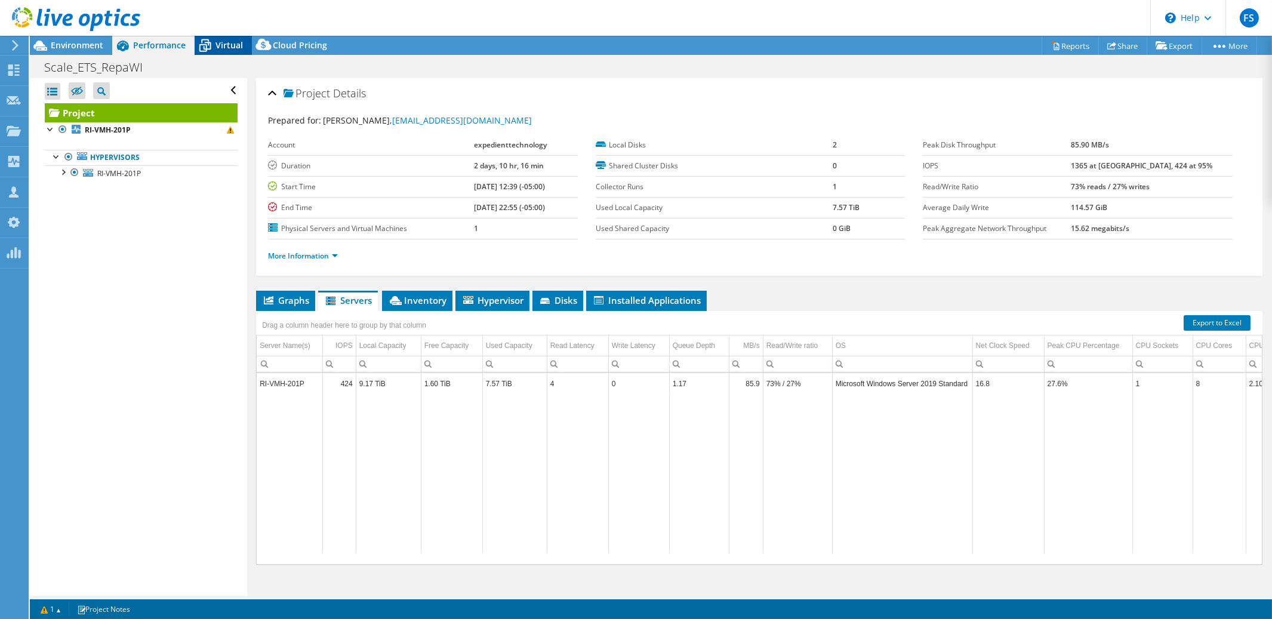
click at [225, 44] on span "Virtual" at bounding box center [229, 44] width 27 height 11
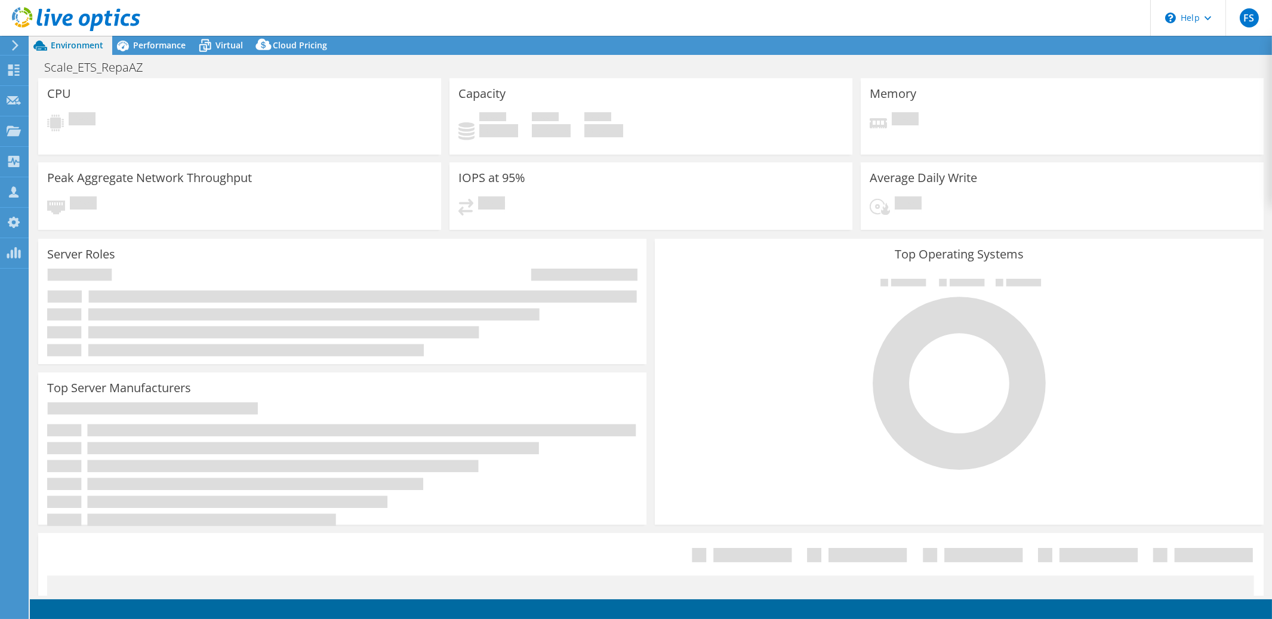
select select "USD"
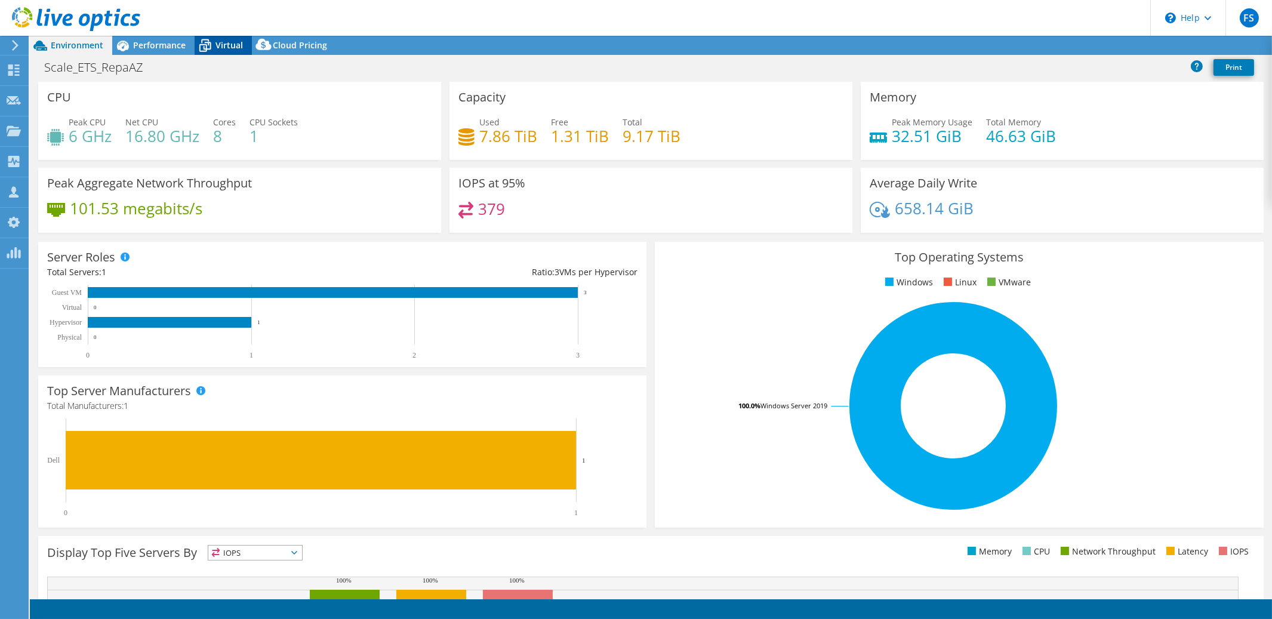
click at [230, 42] on span "Virtual" at bounding box center [229, 44] width 27 height 11
